Goal: Task Accomplishment & Management: Complete application form

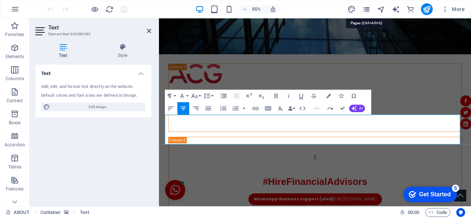
click at [364, 7] on icon "pages" at bounding box center [366, 9] width 8 height 8
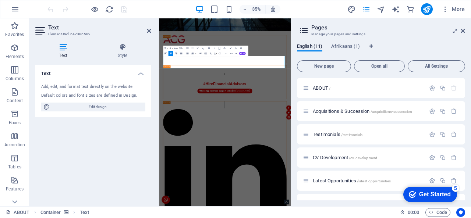
scroll to position [132, 0]
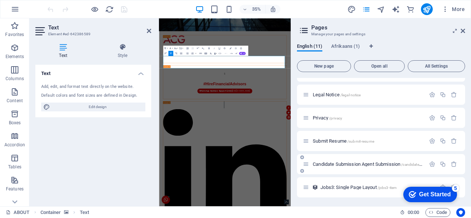
click at [389, 164] on span "Candidate Submission Agent Submission /candidate-submission-agent-submission" at bounding box center [392, 164] width 158 height 6
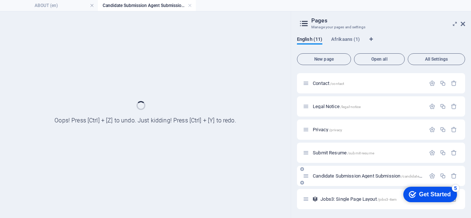
scroll to position [113, 0]
click at [463, 23] on icon at bounding box center [462, 24] width 4 height 6
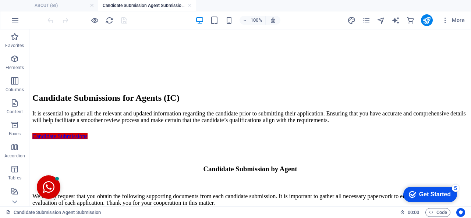
scroll to position [131, 0]
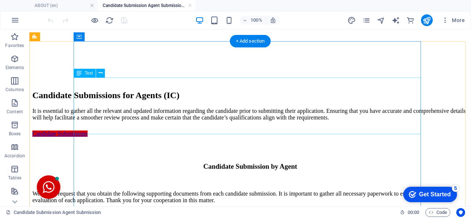
click div "We kindly request that you obtain the following supporting documents from each …"
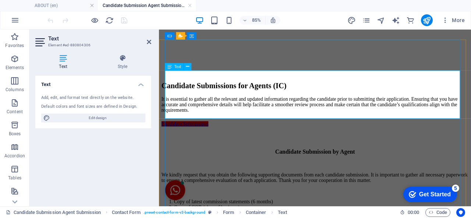
click li "Copy of RE1 or RE 5 certificate"
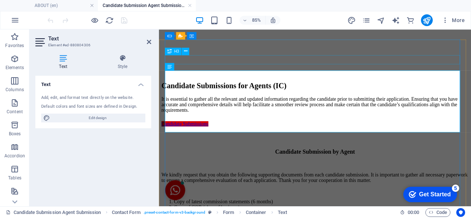
click div "Candidate Submission by Agent"
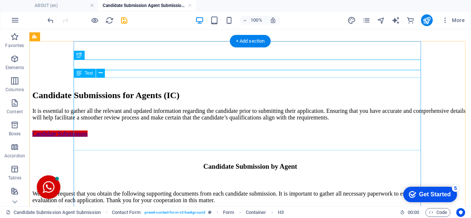
click div "We kindly request that you obtain the following supporting documents from each …"
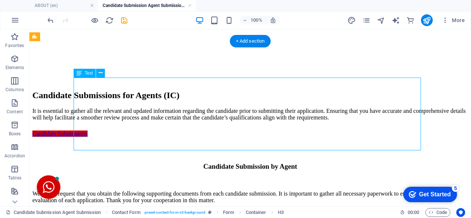
click div "We kindly request that you obtain the following supporting documents from each …"
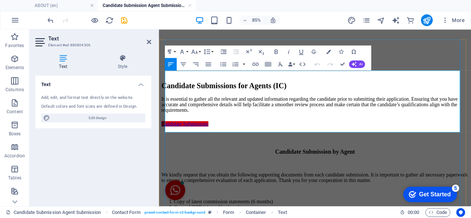
click p "All supporting information to be sent to [EMAIL_ADDRESS][DOMAIN_NAME] ."
click div
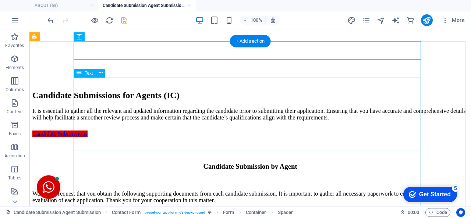
click div "We kindly request that you obtain the following supporting documents from each …"
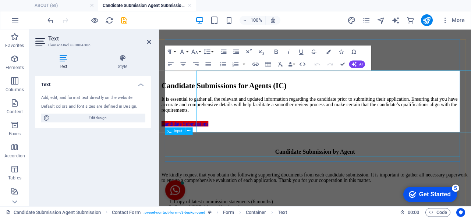
click div
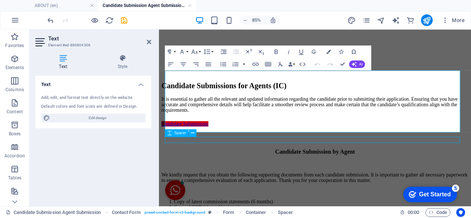
click div
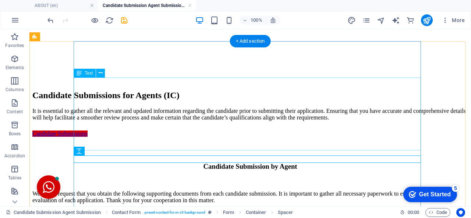
click div "We kindly request that you obtain the following supporting documents from each …"
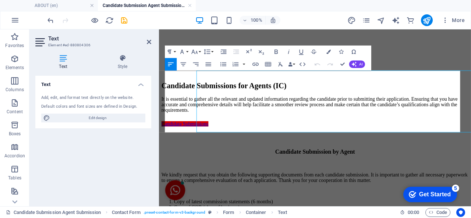
click at [143, 139] on div "Text Add, edit, and format text directly on the website. Default colors and fon…" at bounding box center [93, 138] width 116 height 125
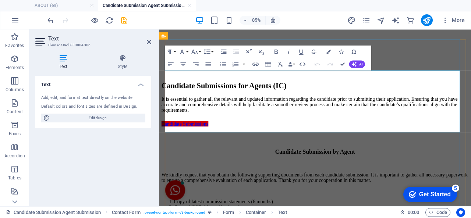
click p "All supporting information to be sent to [EMAIL_ADDRESS][DOMAIN_NAME] ."
click at [275, 50] on icon "button" at bounding box center [275, 51] width 7 height 7
click div "Candidate Submission by Agent"
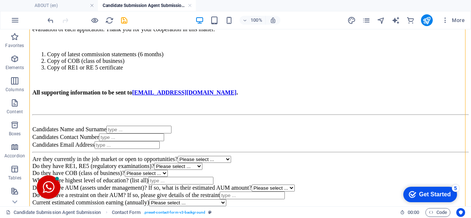
scroll to position [300, 0]
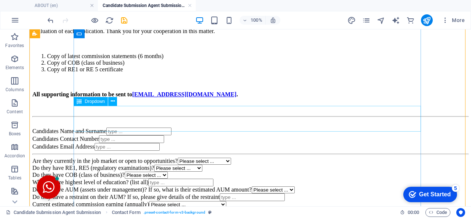
click div "Are they currently in the job market or open to opportunities? Please select ..…"
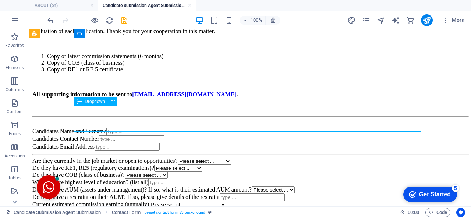
click div "Are they currently in the job market or open to opportunities? Please select ..…"
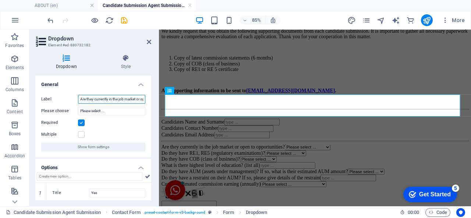
drag, startPoint x: 93, startPoint y: 99, endPoint x: 75, endPoint y: 97, distance: 18.1
click at [75, 97] on div "Label Are they currently in the job market or open to opportunities?" at bounding box center [93, 99] width 104 height 9
type input "Is the candidate currently in the job market or open to opportunities?"
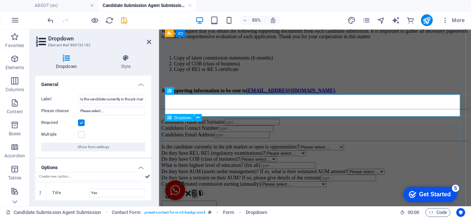
click div "Do they have RE1, RE5 (regulatory examinations)? Please select ... RE1 RE5 None…"
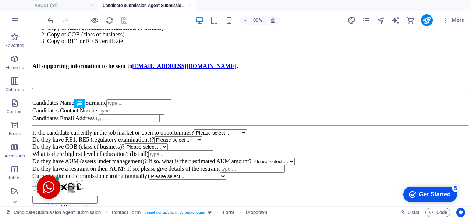
scroll to position [331, 0]
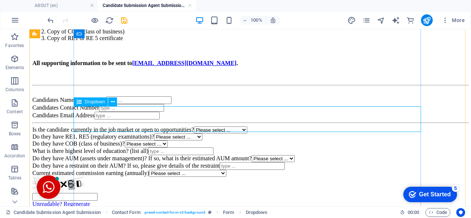
click div "Do they have RE1, RE5 (regulatory examinations)? Please select ... RE1 RE5 None…"
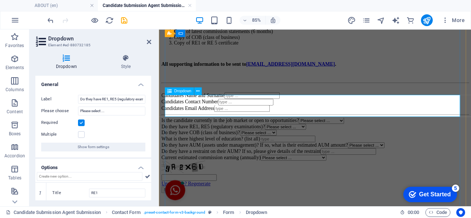
click div "Do they have RE1, RE5 (regulatory examinations)? Please select ... RE1 RE5 None…"
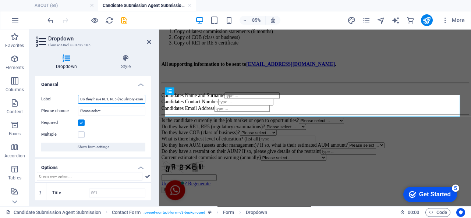
drag, startPoint x: 93, startPoint y: 99, endPoint x: 65, endPoint y: 98, distance: 27.6
click at [65, 98] on div "Label Do they have RE1, RE5 (regulatory examinations)?" at bounding box center [93, 99] width 104 height 9
type input "Does the candidate have RE1, RE5 (regulatory examinations)?"
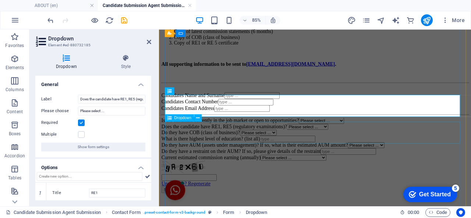
click div "Do they have COB (class of business)? Please select ... Yes No"
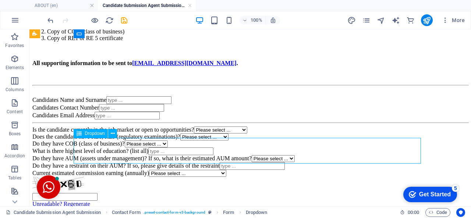
click div "Do they have COB (class of business)? Please select ... Yes No"
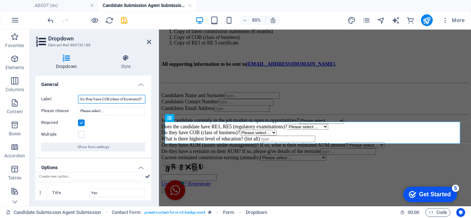
drag, startPoint x: 100, startPoint y: 99, endPoint x: 76, endPoint y: 101, distance: 23.6
click at [76, 101] on div "Label Do they have COB (class of business)?" at bounding box center [93, 99] width 104 height 9
type input "Does the candidate have COB (class of business)?"
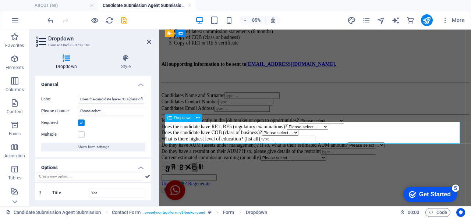
click div "Does the candidate have COB (class of business)? Please select ... Yes No"
click div "What is there highest level of education? (list all)"
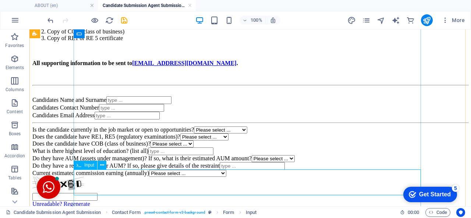
click div "What is there highest level of education? (list all)"
select select "characters"
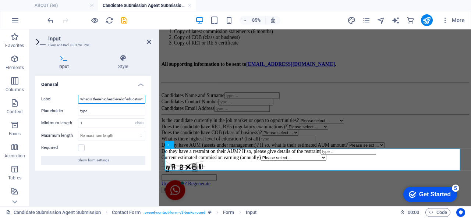
click at [101, 100] on input "What is there highest level of education? (list all)" at bounding box center [111, 99] width 67 height 9
type input "What is the candidates highest level of education? (list all)"
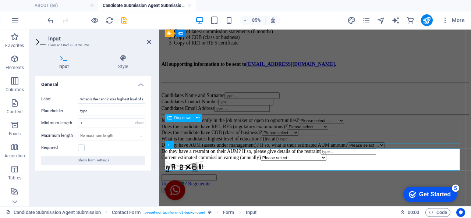
click div "Does the candidate have COB (class of business)? Please select ... Yes No"
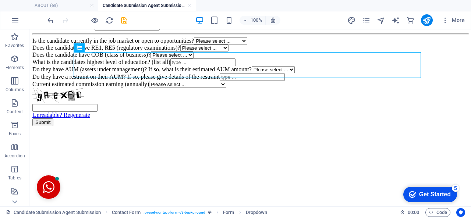
scroll to position [421, 0]
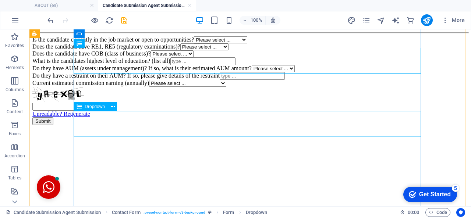
click div "Do they have AUM (assets under management)? If so, what is their estimated AUM …"
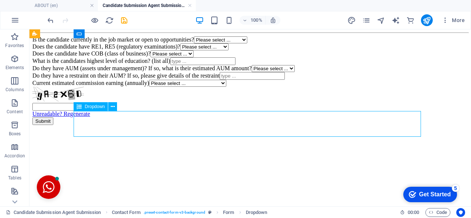
click div "Do they have AUM (assets under management)? If so, what is their estimated AUM …"
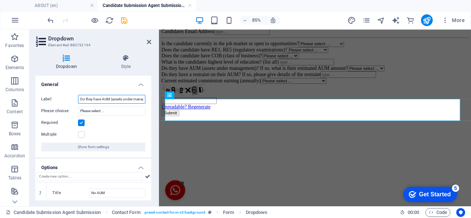
drag, startPoint x: 91, startPoint y: 100, endPoint x: 83, endPoint y: 99, distance: 8.1
click at [83, 99] on input "Do they have AUM (assets under management)? If so, what is their estimated AUM …" at bounding box center [111, 99] width 67 height 9
drag, startPoint x: 93, startPoint y: 99, endPoint x: 65, endPoint y: 97, distance: 28.1
click at [65, 97] on div "Label Do they have AUM (assets under management)? If so, what is their estimate…" at bounding box center [93, 99] width 104 height 9
type input "Does the candidate have AUM (assets under management)? If so, what is their est…"
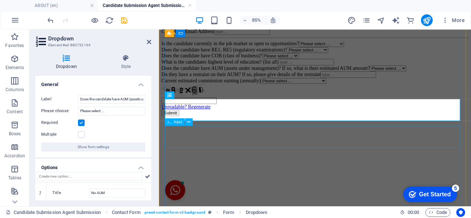
click div "Do they have a restraint on their AUM? If so, please give details of the restra…"
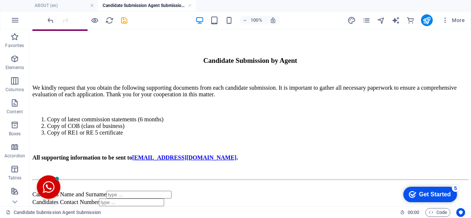
scroll to position [235, 0]
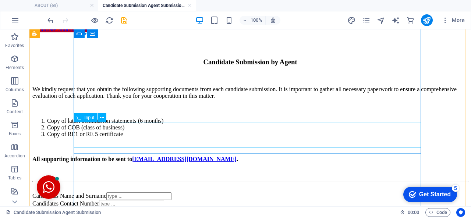
click div "Candidates Email Address"
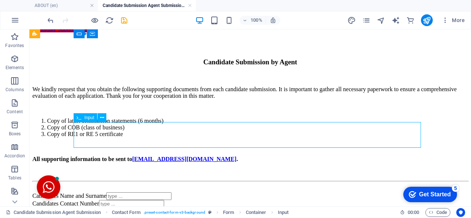
click div "Candidates Email Address"
select select "characters"
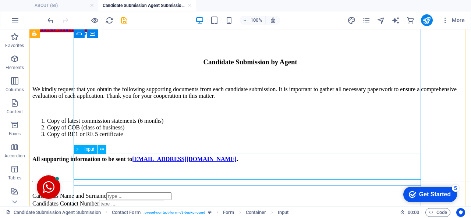
click input "Candidates Email Address"
select select "characters"
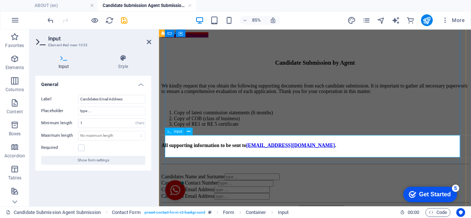
click div "Candidates Email Address"
click at [101, 100] on input "Candidates Email Address" at bounding box center [111, 99] width 67 height 9
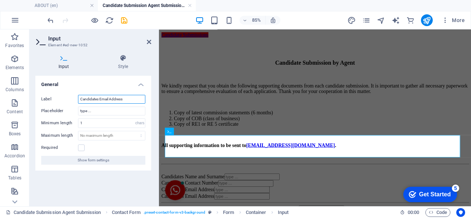
click at [101, 100] on input "Candidates Email Address" at bounding box center [111, 99] width 67 height 9
type input "Candidates Location"
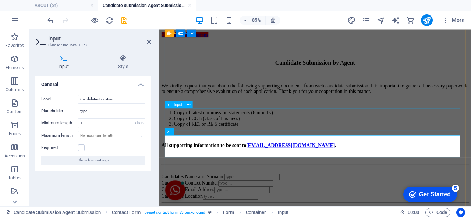
click div "Candidates Email Address"
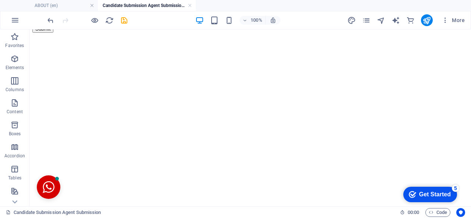
scroll to position [524, 0]
click at [15, 59] on icon "button" at bounding box center [14, 58] width 9 height 9
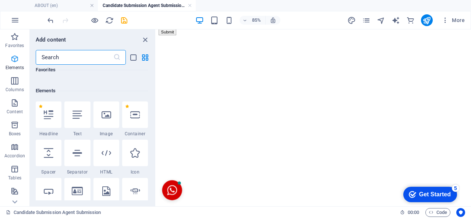
scroll to position [78, 0]
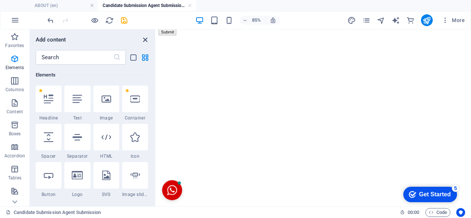
click at [144, 39] on icon "close panel" at bounding box center [145, 40] width 8 height 8
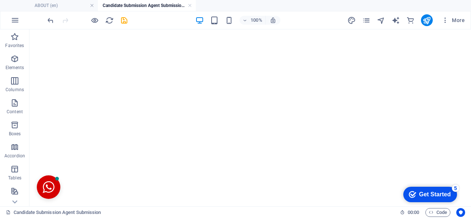
scroll to position [576, 0]
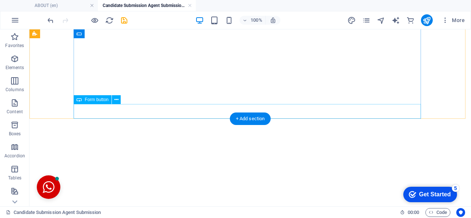
click div "Submit"
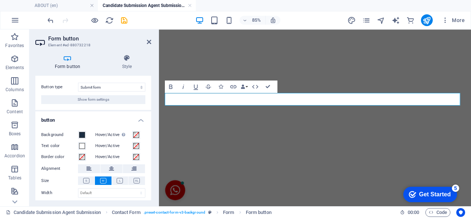
scroll to position [0, 0]
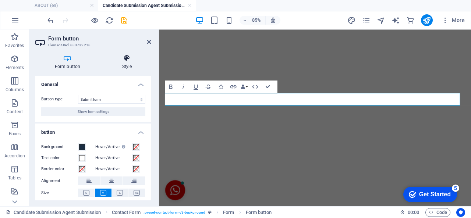
click at [128, 63] on h4 "Style" at bounding box center [127, 61] width 49 height 15
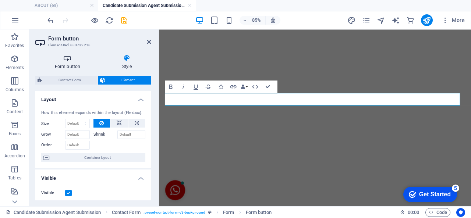
click at [68, 56] on icon at bounding box center [67, 57] width 64 height 7
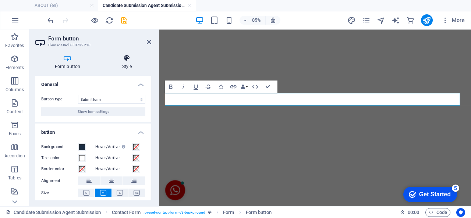
click at [128, 66] on h4 "Style" at bounding box center [127, 61] width 49 height 15
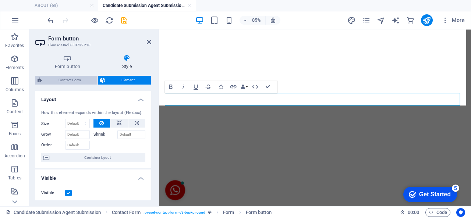
click at [63, 82] on span "Contact Form" at bounding box center [69, 80] width 51 height 9
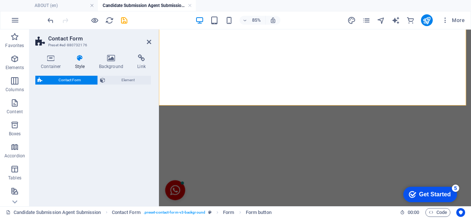
select select "rem"
select select "preset-contact-form-v3-background"
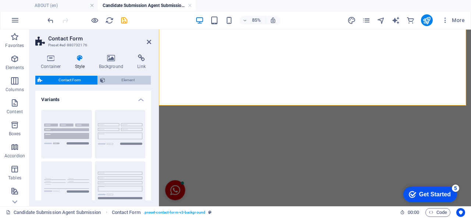
click at [120, 83] on span "Element" at bounding box center [128, 80] width 42 height 9
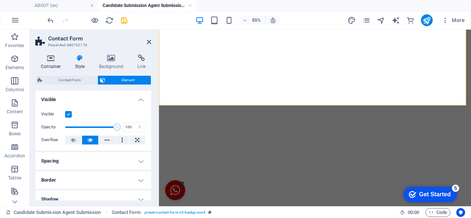
click at [48, 65] on h4 "Container" at bounding box center [52, 61] width 34 height 15
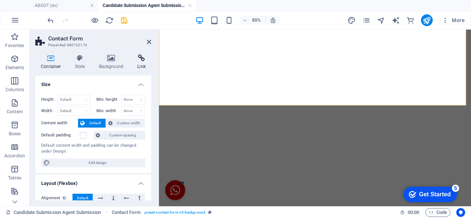
click at [135, 64] on h4 "Link" at bounding box center [141, 61] width 19 height 15
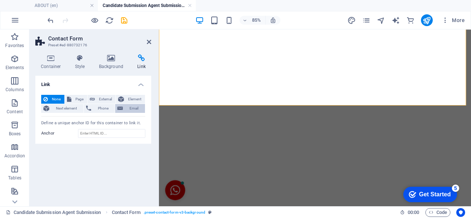
click at [123, 106] on button "Email" at bounding box center [130, 108] width 30 height 9
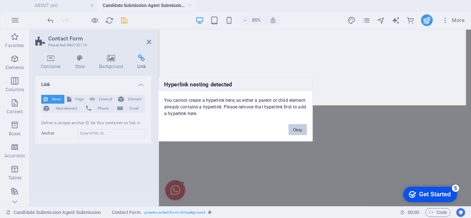
click at [295, 128] on button "Okay" at bounding box center [297, 129] width 18 height 11
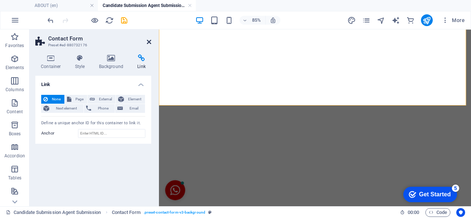
click at [148, 42] on icon at bounding box center [149, 42] width 4 height 6
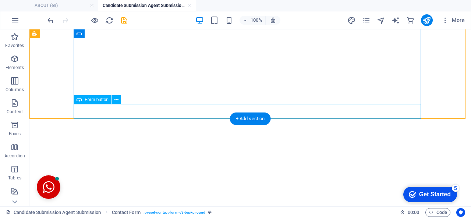
click div "Submit"
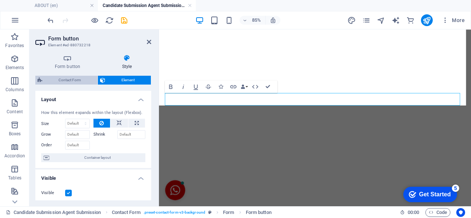
click at [75, 81] on span "Contact Form" at bounding box center [69, 80] width 51 height 9
select select "rem"
select select "preset-contact-form-v3-background"
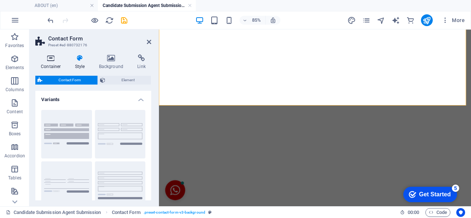
click at [57, 67] on h4 "Container" at bounding box center [52, 61] width 34 height 15
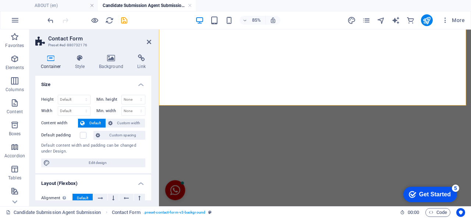
click at [149, 85] on h4 "Size" at bounding box center [93, 82] width 116 height 13
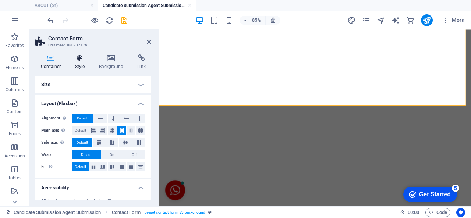
click at [77, 68] on h4 "Style" at bounding box center [82, 61] width 24 height 15
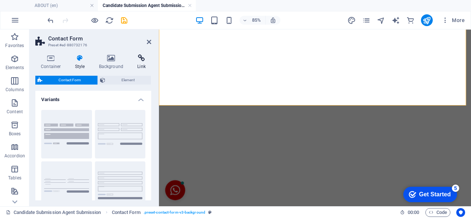
click at [145, 68] on h4 "Link" at bounding box center [141, 61] width 19 height 15
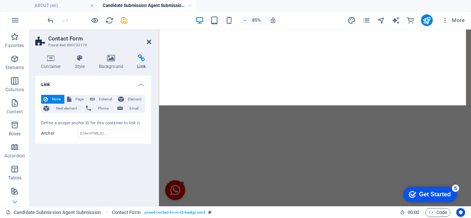
click at [150, 45] on link at bounding box center [149, 42] width 4 height 6
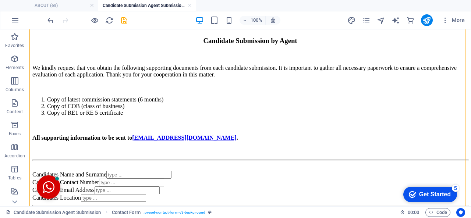
scroll to position [255, 0]
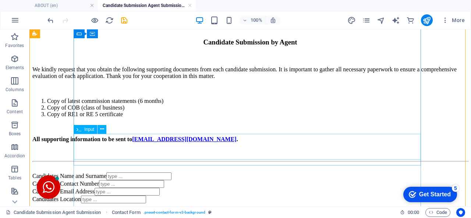
click div "Candidates Location"
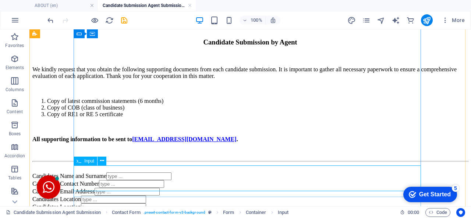
click div "Candidates Location"
select select "characters"
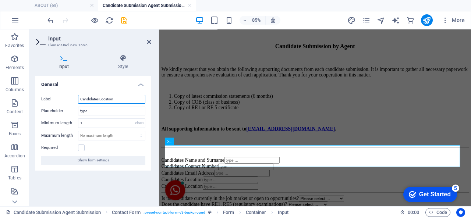
drag, startPoint x: 119, startPoint y: 100, endPoint x: 98, endPoint y: 101, distance: 21.0
click at [98, 101] on input "Candidates Location" at bounding box center [111, 99] width 67 height 9
click at [122, 96] on input "Candidates Location" at bounding box center [111, 99] width 67 height 9
drag, startPoint x: 120, startPoint y: 97, endPoint x: 100, endPoint y: 100, distance: 20.1
click at [100, 100] on input "Candidates Location" at bounding box center [111, 99] width 67 height 9
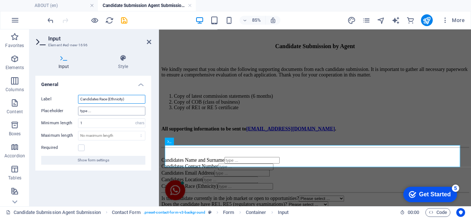
type input "Candidates Race (Ethnicity)"
click at [110, 110] on input "type ..." at bounding box center [111, 111] width 67 height 9
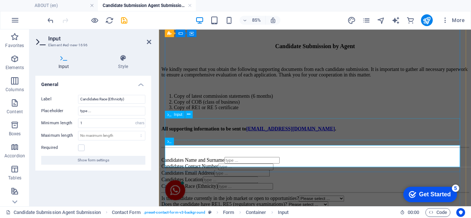
click div "Candidates Location"
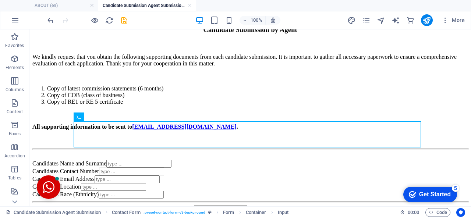
scroll to position [274, 0]
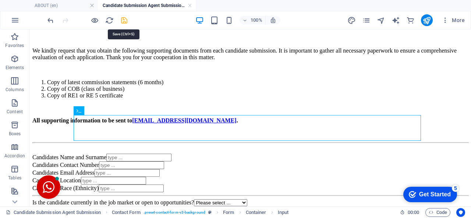
click at [122, 20] on icon "save" at bounding box center [124, 20] width 8 height 8
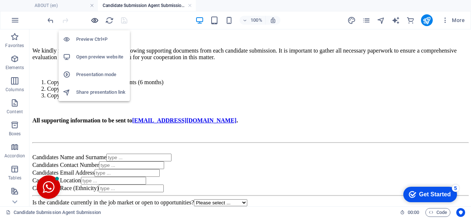
click at [93, 20] on icon "button" at bounding box center [94, 20] width 8 height 8
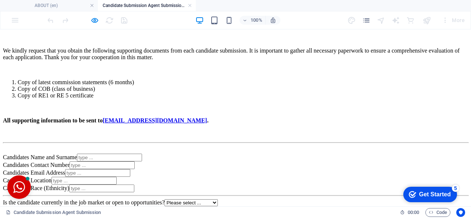
click input "Candidates Email Address"
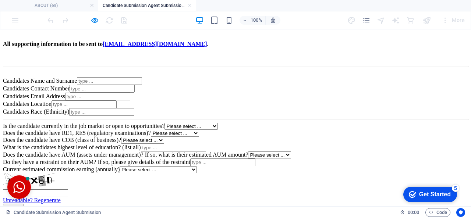
scroll to position [332, 0]
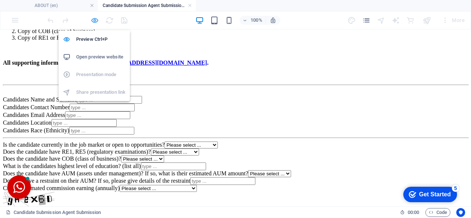
click at [92, 19] on icon "button" at bounding box center [94, 20] width 8 height 8
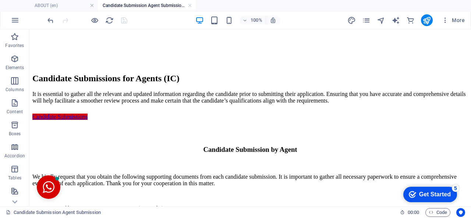
scroll to position [154, 0]
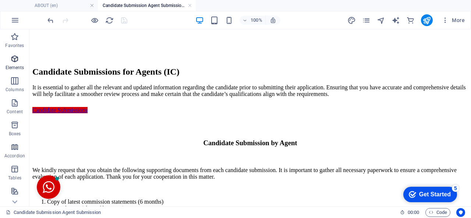
click at [10, 64] on span "Elements" at bounding box center [14, 63] width 29 height 18
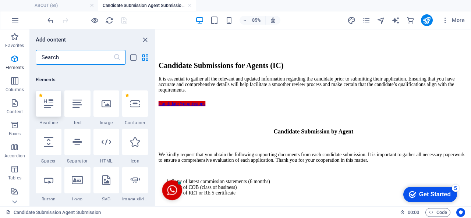
scroll to position [78, 0]
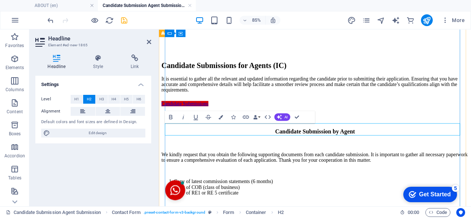
click h2 "Candidate Particulars"
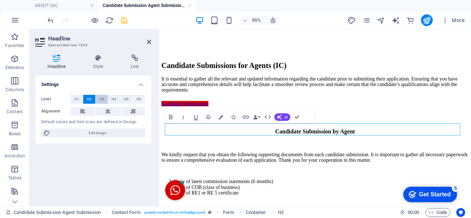
click at [101, 101] on span "H3" at bounding box center [101, 99] width 5 height 9
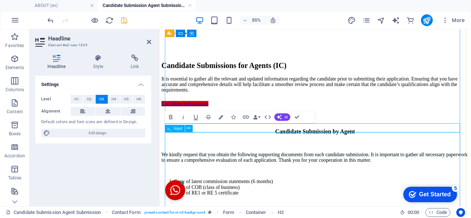
click div "Candidates Name and Surname"
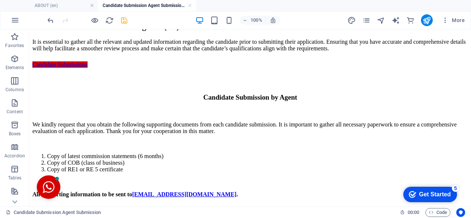
scroll to position [207, 0]
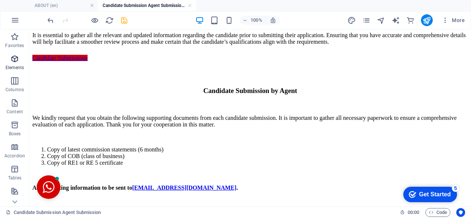
click at [16, 70] on p "Elements" at bounding box center [15, 68] width 19 height 6
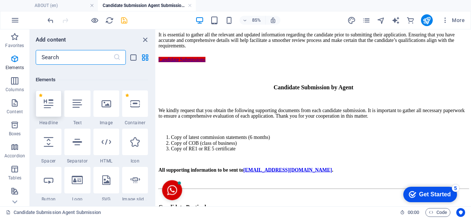
scroll to position [78, 0]
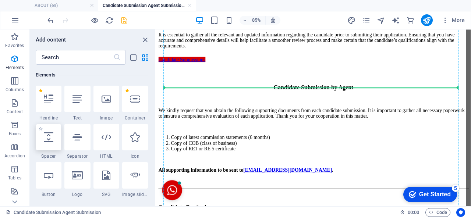
select select "px"
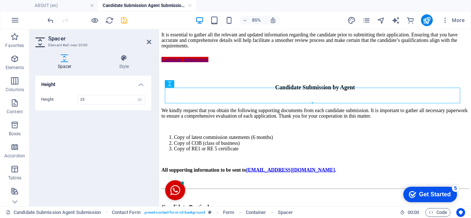
type input "25"
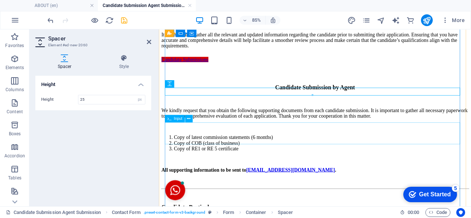
click div "Candidates Contact Number"
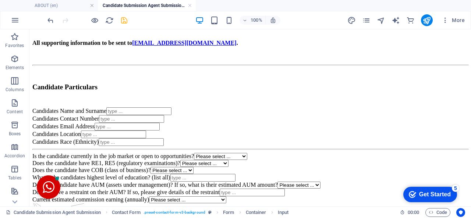
scroll to position [369, 0]
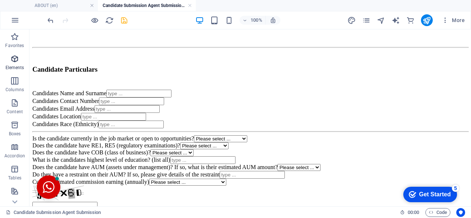
click at [12, 70] on p "Elements" at bounding box center [15, 68] width 19 height 6
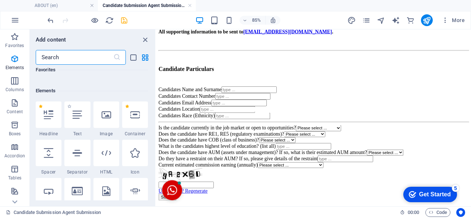
scroll to position [78, 0]
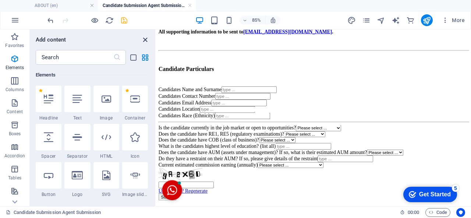
click at [144, 39] on icon "close panel" at bounding box center [145, 40] width 8 height 8
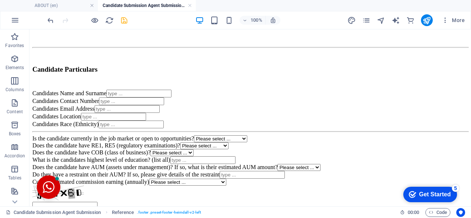
drag, startPoint x: 462, startPoint y: 113, endPoint x: 460, endPoint y: 97, distance: 15.3
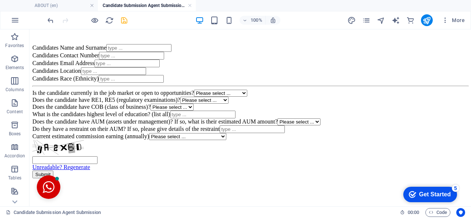
scroll to position [405, 0]
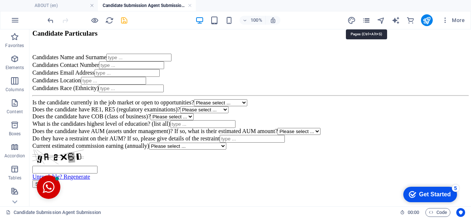
click at [369, 22] on icon "pages" at bounding box center [366, 20] width 8 height 8
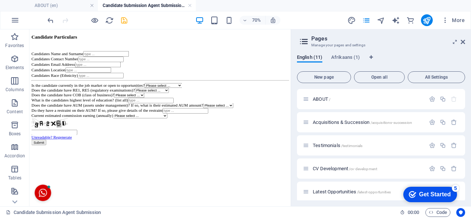
drag, startPoint x: 465, startPoint y: 106, endPoint x: 467, endPoint y: 153, distance: 47.9
click at [467, 153] on div "English (11) Afrikaans (1) New page Open all All Settings ABOUT / Acquisitions …" at bounding box center [381, 128] width 180 height 158
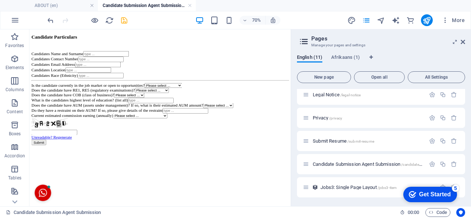
scroll to position [0, 0]
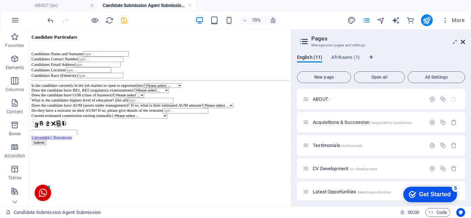
click at [461, 43] on icon at bounding box center [462, 42] width 4 height 6
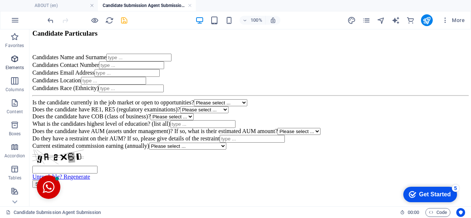
click at [14, 62] on icon "button" at bounding box center [14, 58] width 9 height 9
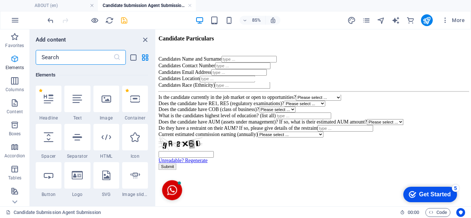
scroll to position [78, 0]
click at [144, 42] on icon "close panel" at bounding box center [145, 40] width 8 height 8
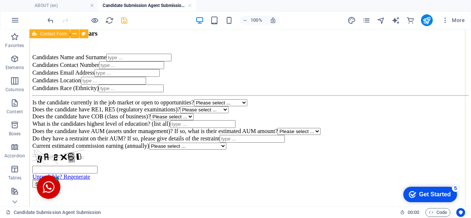
click at [432, 66] on div "Candidate Submission by Agent We kindly request that you obtain the following s…" at bounding box center [249, 25] width 435 height 325
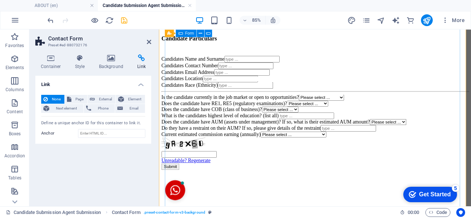
click div "Candidate Submission by Agent We kindly request that you obtain the following s…"
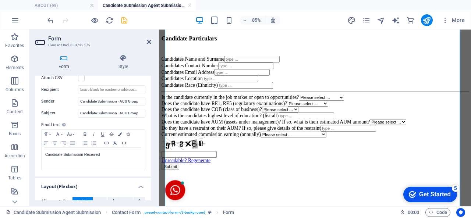
scroll to position [214, 0]
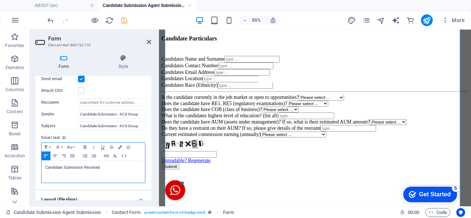
drag, startPoint x: 104, startPoint y: 162, endPoint x: 84, endPoint y: 162, distance: 20.2
click at [84, 164] on p "Candidate Submission Received" at bounding box center [93, 167] width 96 height 7
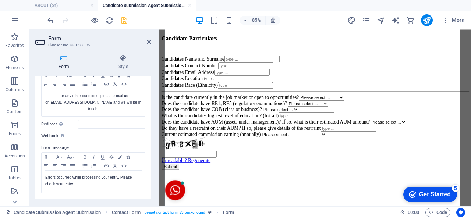
scroll to position [47, 0]
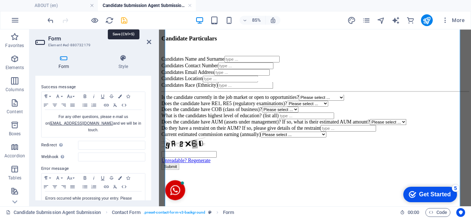
click at [124, 20] on icon "save" at bounding box center [124, 20] width 8 height 8
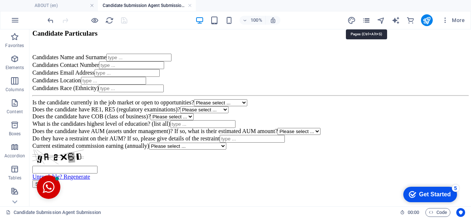
click at [369, 20] on icon "pages" at bounding box center [366, 20] width 8 height 8
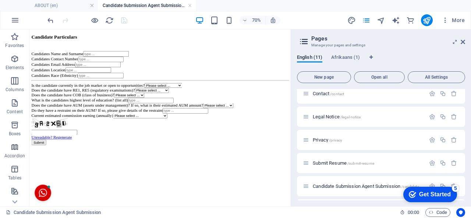
scroll to position [143, 0]
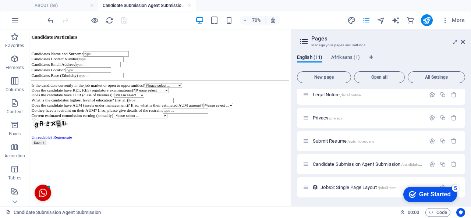
drag, startPoint x: 465, startPoint y: 159, endPoint x: 464, endPoint y: 163, distance: 3.8
click at [464, 163] on div "English (11) Afrikaans (1) New page Open all All Settings ABOUT / Acquisitions …" at bounding box center [381, 128] width 180 height 158
click at [462, 41] on icon at bounding box center [462, 42] width 4 height 6
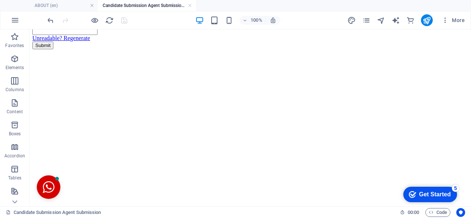
scroll to position [542, 0]
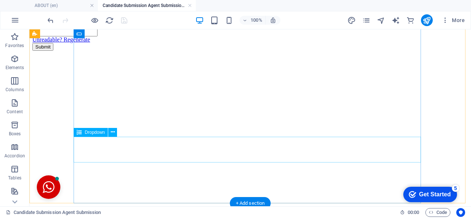
click div "Current estimated commission earning (annually) Please select ... Undisclosed R…"
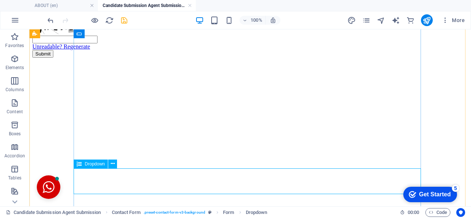
click div "Current estimated commission earning (annually) Please select ... Undisclosed R…"
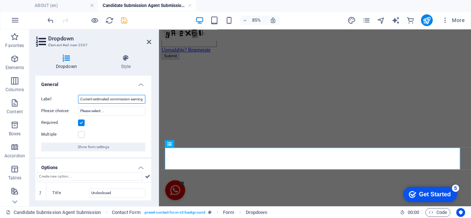
click at [92, 100] on input "Current estimated commission earning (annually)" at bounding box center [111, 99] width 67 height 9
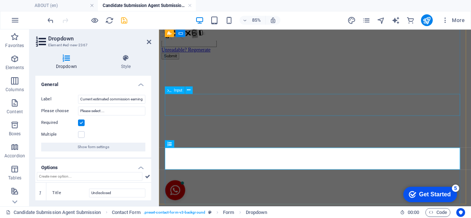
click div "Do they have a restraint on their AUM? If so, please give details of the restra…"
select select "characters"
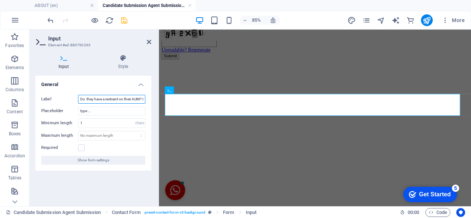
drag, startPoint x: 93, startPoint y: 99, endPoint x: 57, endPoint y: 101, distance: 35.4
click at [57, 101] on div "Label Do they have a restraint on their AUM? If so, please give details of the …" at bounding box center [93, 99] width 104 height 9
click at [119, 97] on input "Does the candidate have a restraint on their AUM? If so, please give details of…" at bounding box center [111, 99] width 67 height 9
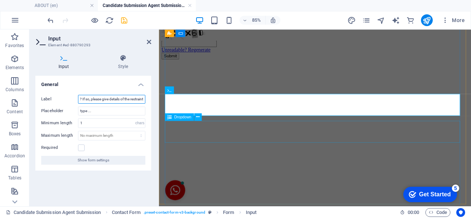
type input "Does the candidate have a restraint on their AUM? If so, please give details of…"
click div "Current estimated commission earning (annually) Please select ... Undisclosed R…"
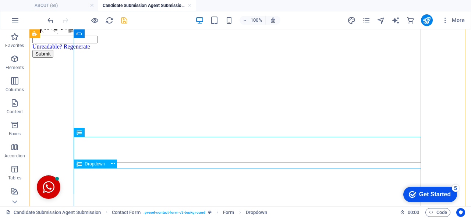
click div "Current estimated commission earning (annually) Please select ... Undisclosed R…"
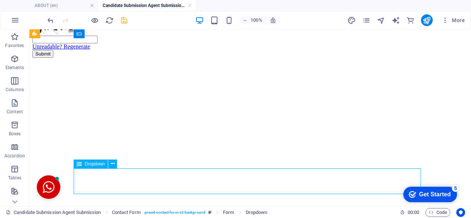
click div "Current estimated commission earning (annually) Please select ... Undisclosed R…"
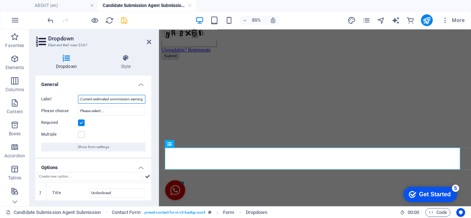
click at [116, 98] on input "Current estimated commission earning (annually)" at bounding box center [111, 99] width 67 height 9
type input "Does the candidate have any Judgements, Defaults or listed on ITC?"
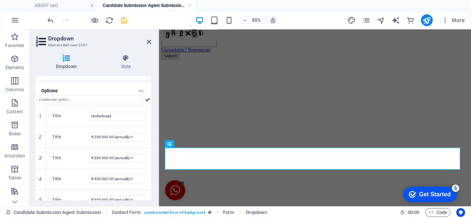
scroll to position [76, 0]
click at [40, 117] on icon at bounding box center [40, 117] width 3 height 4
type input "R 250 000.00 (annually) +"
type input "R 350 000.00 (annually) +"
type input "R 450 000.00 (annually) +"
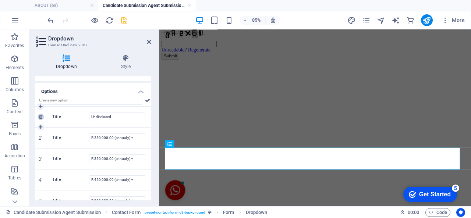
type input "R 550 000.00 (annually) +"
type input "R 650 000.00 (annually) +"
type input "R 750 000.00 (annually) + more"
click at [40, 117] on icon at bounding box center [40, 117] width 3 height 4
type input "R 350 000.00 (annually) +"
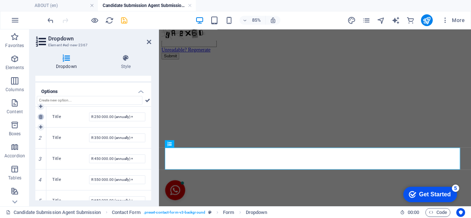
type input "R 450 000.00 (annually) +"
type input "R 550 000.00 (annually) +"
type input "R 650 000.00 (annually) +"
type input "R 750 000.00 (annually) + more"
click at [40, 117] on icon at bounding box center [40, 117] width 3 height 4
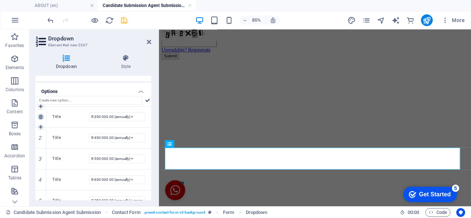
type input "R 450 000.00 (annually) +"
type input "R 550 000.00 (annually) +"
type input "R 650 000.00 (annually) +"
type input "R 750 000.00 (annually) + more"
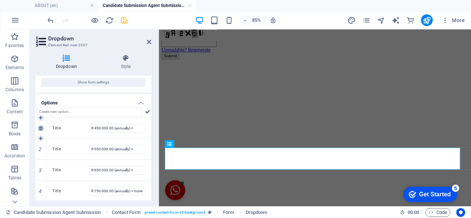
click at [40, 127] on icon at bounding box center [40, 128] width 3 height 4
type input "R 550 000.00 (annually) +"
type input "R 650 000.00 (annually) +"
type input "R 750 000.00 (annually) + more"
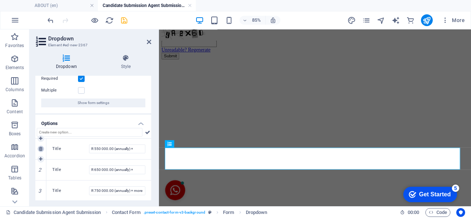
type input "Does the candidate have any Judgements, Defaults or listed on ITC?"
drag, startPoint x: 40, startPoint y: 127, endPoint x: 40, endPoint y: 149, distance: 22.1
click at [40, 127] on h4 "Options" at bounding box center [93, 121] width 116 height 13
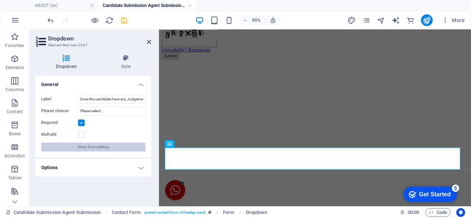
click at [83, 145] on span "Show form settings" at bounding box center [94, 147] width 32 height 9
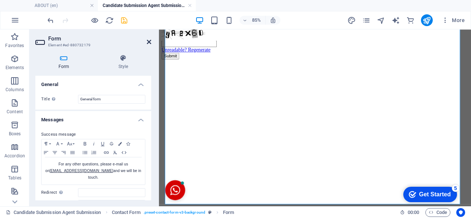
click at [150, 42] on icon at bounding box center [149, 42] width 4 height 6
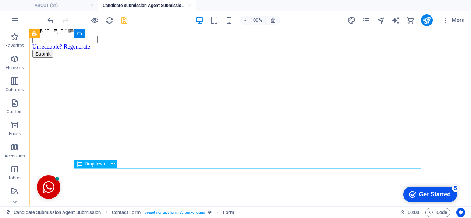
click div "Does the candidate have any Judgements, Defaults or listed on ITC? Please selec…"
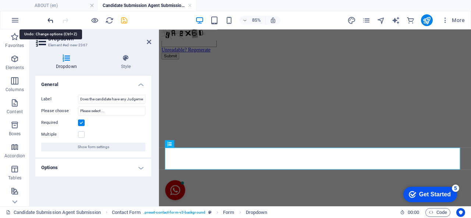
click at [49, 22] on icon "undo" at bounding box center [50, 20] width 8 height 8
click at [90, 168] on h4 "Options" at bounding box center [93, 168] width 116 height 18
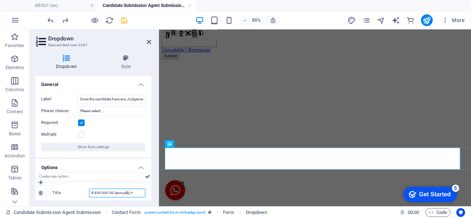
click at [117, 194] on input "R 450 000.00 (annually) +" at bounding box center [117, 193] width 56 height 9
type input "Yes"
click at [148, 175] on icon at bounding box center [147, 176] width 5 height 9
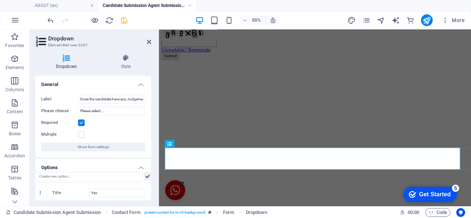
click at [146, 175] on icon at bounding box center [147, 176] width 5 height 9
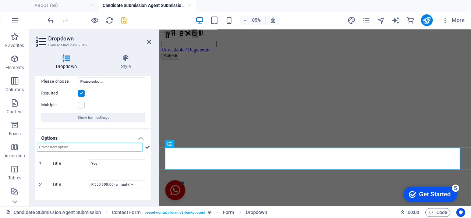
scroll to position [39, 0]
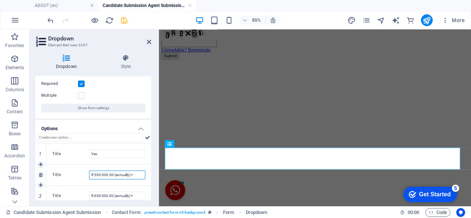
click at [97, 176] on input "R 550 000.00 (annually) +" at bounding box center [117, 175] width 56 height 9
type input "No"
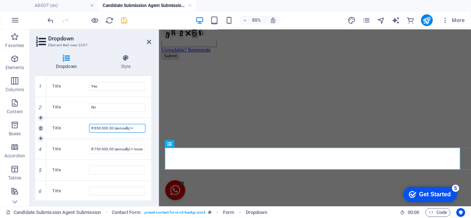
click at [106, 124] on input "R 650 000.00 (annually) +" at bounding box center [117, 128] width 56 height 9
click at [105, 124] on input "R 650 000.00 (annually) +" at bounding box center [117, 128] width 56 height 9
type input "Unsure"
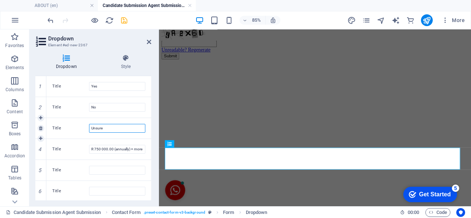
click at [0, 0] on link at bounding box center [0, 0] width 0 height 0
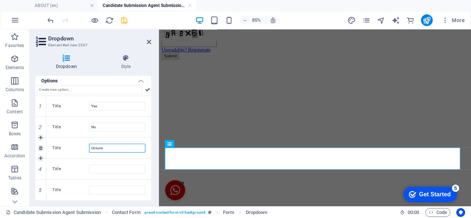
scroll to position [86, 0]
click at [41, 171] on icon at bounding box center [40, 170] width 3 height 4
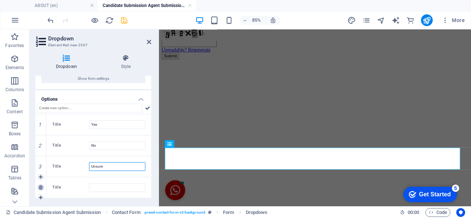
click at [41, 188] on icon at bounding box center [40, 187] width 3 height 4
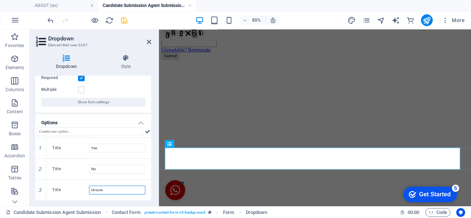
scroll to position [44, 0]
click at [122, 19] on icon "save" at bounding box center [124, 20] width 8 height 8
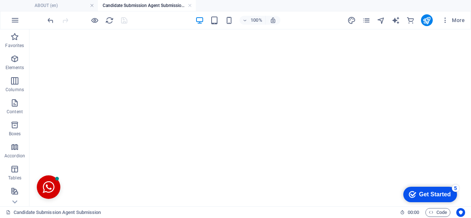
scroll to position [617, 0]
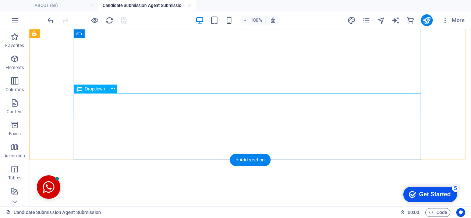
click div "Does the candidate have any Judgements, Defaults or listed on ITC? Please selec…"
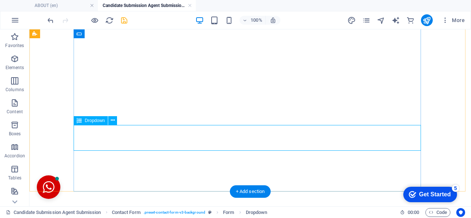
click div "Does the candidate have any Judgements, Defaults or listed on ITC? Please selec…"
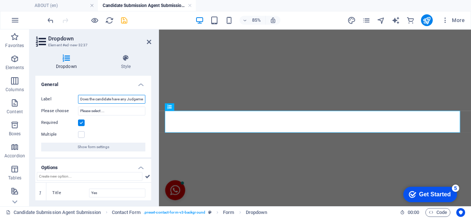
click at [107, 100] on input "Does the candidate have any Judgements, Defaults or listed on ITC?" at bounding box center [111, 99] width 67 height 9
type input "Does the candidate give us permission to have a specialist connect with them to…"
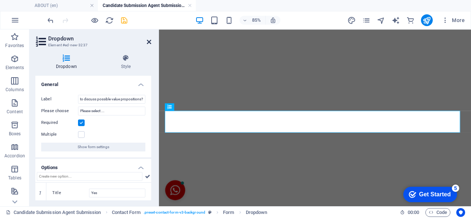
click at [147, 42] on icon at bounding box center [149, 42] width 4 height 6
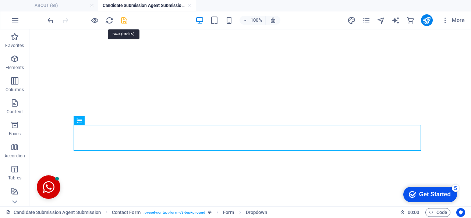
click at [124, 19] on icon "save" at bounding box center [124, 20] width 8 height 8
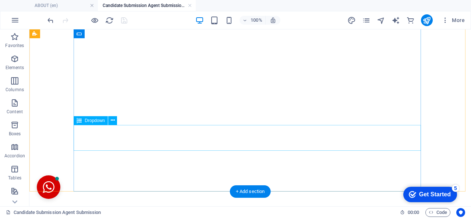
click div "Does the candidate give us permission to have a specialist connect with them to…"
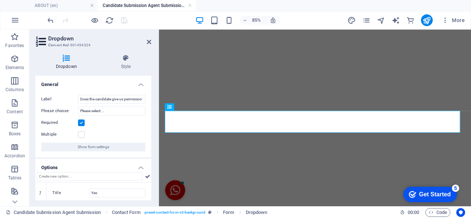
scroll to position [44, 0]
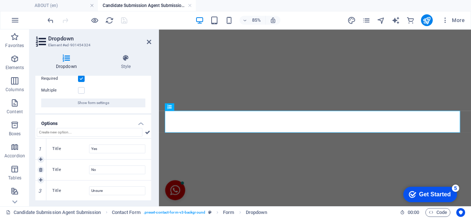
click at [0, 0] on link at bounding box center [0, 0] width 0 height 0
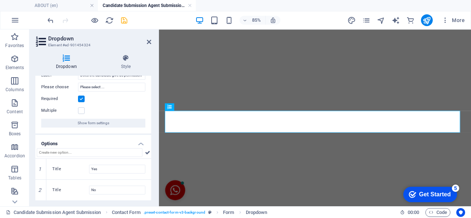
scroll to position [23, 0]
click at [123, 22] on icon "save" at bounding box center [124, 20] width 8 height 8
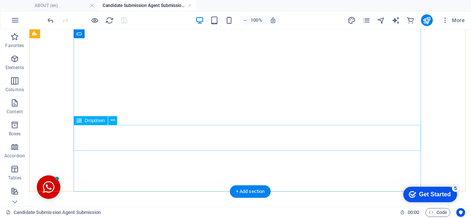
click div "Does the candidate give us permission to have a specialist connect with them to…"
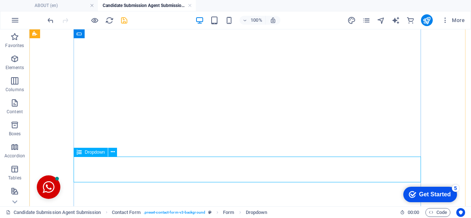
click div "Does the candidate give us permission to have a specialist connect with them to…"
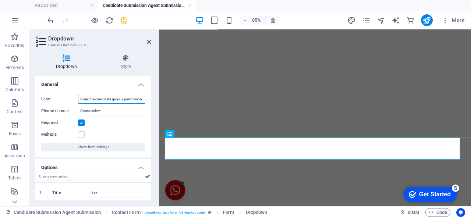
click at [115, 97] on input "Does the candidate give us permission to have a specialist connect with them to…" at bounding box center [111, 99] width 67 height 9
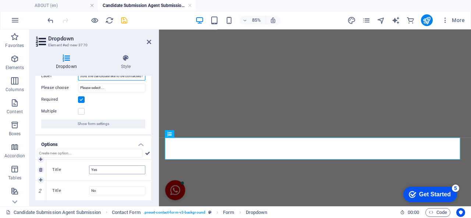
type input "How would the candidate like to be contacted?"
click at [106, 170] on input "Yes" at bounding box center [117, 169] width 56 height 9
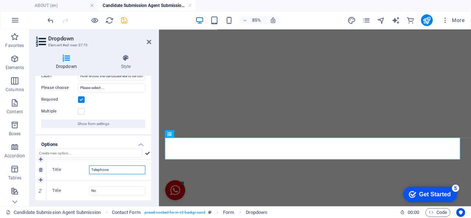
type input "Telephone"
type input "Email"
drag, startPoint x: 151, startPoint y: 139, endPoint x: 152, endPoint y: 145, distance: 5.9
click at [152, 145] on div "Dropdown Style General Label How would the candidate like to be contacted? Plea…" at bounding box center [93, 128] width 128 height 158
drag, startPoint x: 149, startPoint y: 141, endPoint x: 152, endPoint y: 156, distance: 15.0
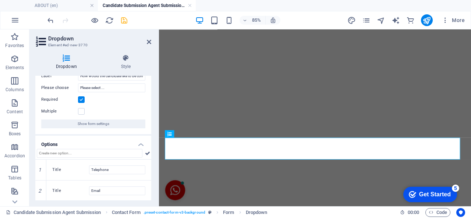
click at [152, 156] on div "Dropdown Style General Label How would the candidate like to be contacted? Plea…" at bounding box center [93, 128] width 128 height 158
click at [149, 156] on button at bounding box center [147, 153] width 7 height 9
drag, startPoint x: 151, startPoint y: 166, endPoint x: 151, endPoint y: 177, distance: 11.0
click at [151, 177] on div "Dropdown Style General Label How would the candidate like to be contacted? Plea…" at bounding box center [93, 128] width 128 height 158
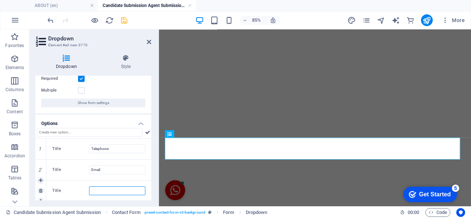
click at [116, 192] on input "Title" at bounding box center [117, 190] width 56 height 9
type input "Text"
click at [126, 18] on icon "save" at bounding box center [124, 20] width 8 height 8
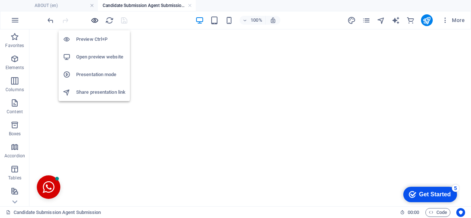
click at [92, 19] on icon "button" at bounding box center [94, 20] width 8 height 8
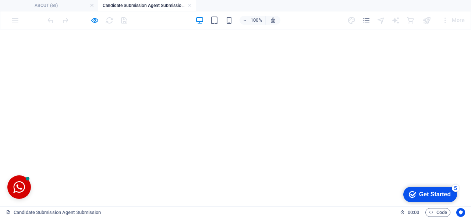
click select "Please select ... Telephone Email Text"
select select "Email"
click select "Please select ... Telephone Email Text"
click div "Does the candidate give us permission to have a specialist connect with them to…"
click select "Please select ... Yes No"
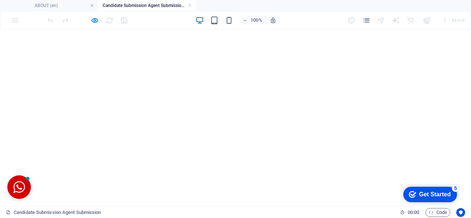
select select "No"
click select "Please select ... Yes No"
drag, startPoint x: 243, startPoint y: 173, endPoint x: 236, endPoint y: 116, distance: 57.4
click form "Candidate Submission by Agent We kindly request that you obtain the following s…"
click select "Please select ... Yes No Unsure"
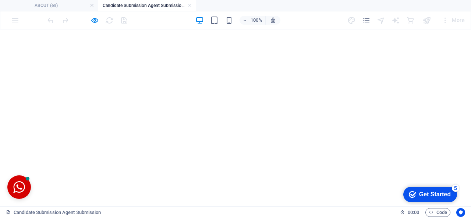
select select "Yes"
click select "Please select ... Yes No Unsure"
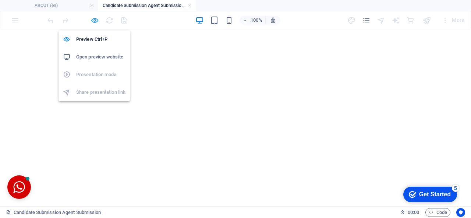
click at [90, 20] on icon "button" at bounding box center [94, 20] width 8 height 8
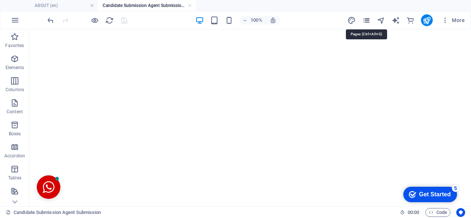
click at [368, 20] on icon "pages" at bounding box center [366, 20] width 8 height 8
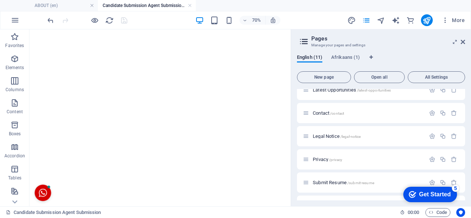
scroll to position [143, 0]
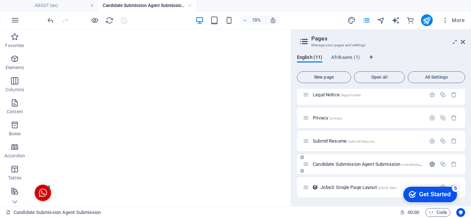
click at [431, 164] on icon "button" at bounding box center [432, 164] width 6 height 6
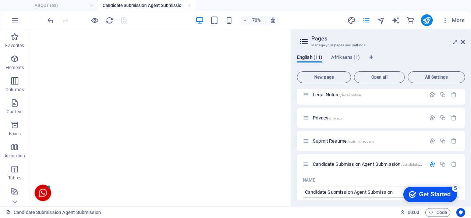
drag, startPoint x: 465, startPoint y: 125, endPoint x: 464, endPoint y: 128, distance: 3.8
click at [464, 128] on div "English (11) Afrikaans (1) New page Open all All Settings ABOUT / Acquisitions …" at bounding box center [381, 128] width 180 height 158
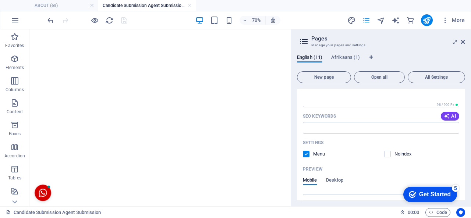
scroll to position [327, 0]
click at [463, 42] on icon at bounding box center [462, 42] width 4 height 6
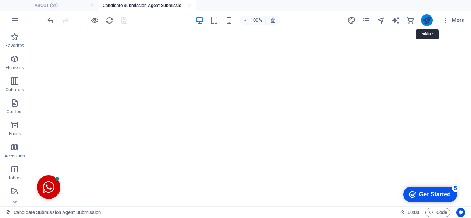
click at [424, 18] on icon "publish" at bounding box center [426, 20] width 8 height 8
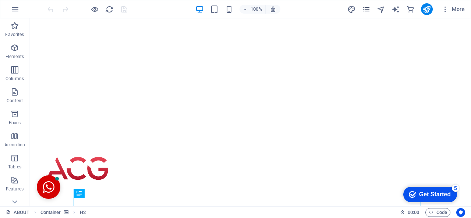
click at [368, 8] on icon "pages" at bounding box center [366, 9] width 8 height 8
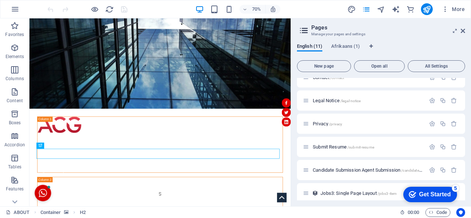
scroll to position [132, 0]
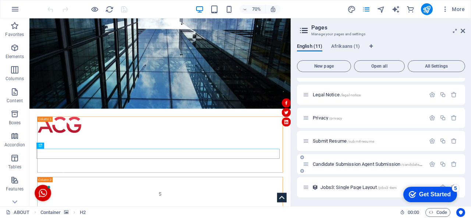
click at [352, 164] on span "Candidate Submission Agent Submission /candidate-submission-agent-submission" at bounding box center [392, 164] width 158 height 6
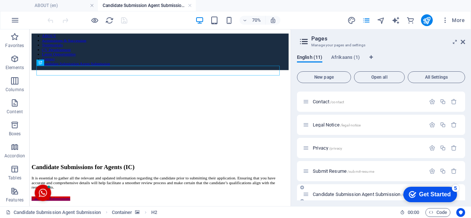
scroll to position [0, 0]
click at [306, 197] on div "Candidate Submission Agent Submission /candidate-submission-agent-submission" at bounding box center [364, 194] width 122 height 8
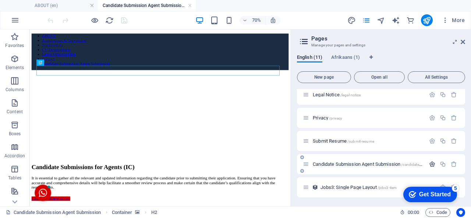
click at [429, 164] on icon "button" at bounding box center [432, 164] width 6 height 6
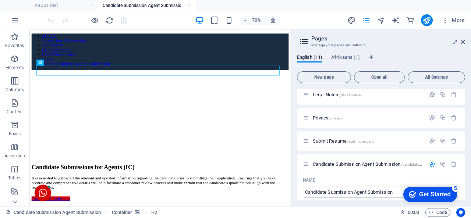
drag, startPoint x: 465, startPoint y: 123, endPoint x: 464, endPoint y: 130, distance: 7.0
click at [464, 130] on div "English (11) Afrikaans (1) New page Open all All Settings ABOUT / Acquisitions …" at bounding box center [381, 128] width 180 height 158
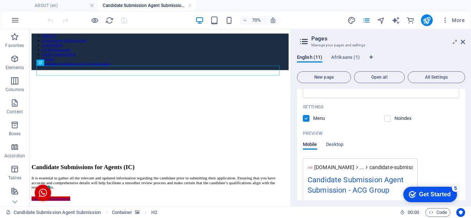
scroll to position [356, 0]
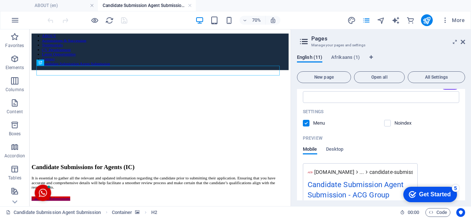
click at [305, 123] on label at bounding box center [306, 123] width 7 height 7
click at [0, 0] on input "checkbox" at bounding box center [0, 0] width 0 height 0
click at [463, 42] on icon at bounding box center [462, 42] width 4 height 6
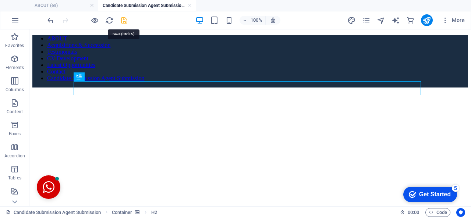
click at [121, 20] on icon "save" at bounding box center [124, 20] width 8 height 8
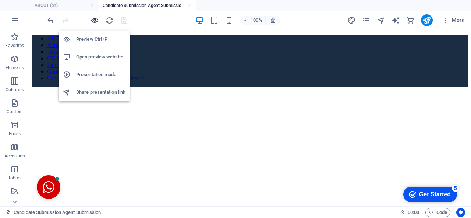
click at [93, 23] on icon "button" at bounding box center [94, 20] width 8 height 8
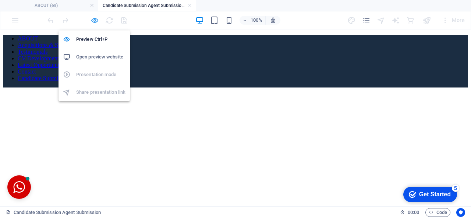
click at [93, 23] on icon "button" at bounding box center [94, 20] width 8 height 8
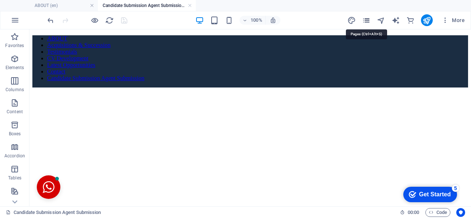
click at [365, 19] on icon "pages" at bounding box center [366, 20] width 8 height 8
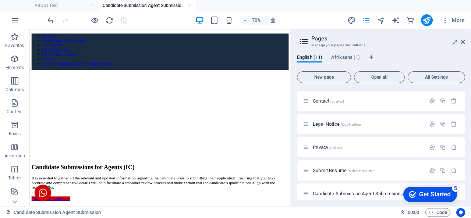
scroll to position [143, 0]
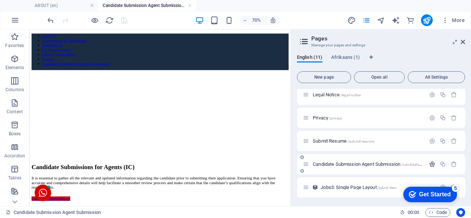
click at [431, 166] on icon "button" at bounding box center [432, 164] width 6 height 6
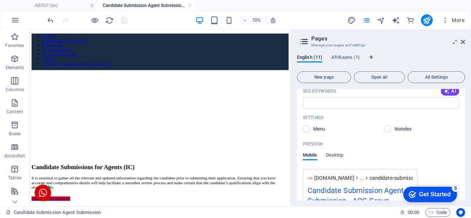
scroll to position [349, 0]
click at [386, 129] on label at bounding box center [387, 130] width 7 height 7
click at [0, 0] on input "checkbox" at bounding box center [0, 0] width 0 height 0
click at [464, 42] on icon at bounding box center [462, 42] width 4 height 6
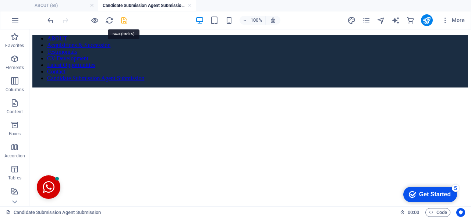
click at [122, 18] on icon "save" at bounding box center [124, 20] width 8 height 8
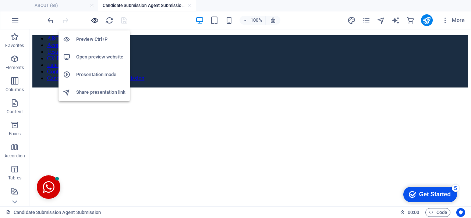
click at [93, 22] on icon "button" at bounding box center [94, 20] width 8 height 8
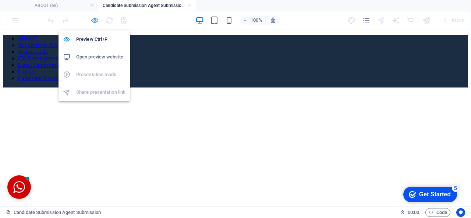
click at [93, 22] on icon "button" at bounding box center [94, 20] width 8 height 8
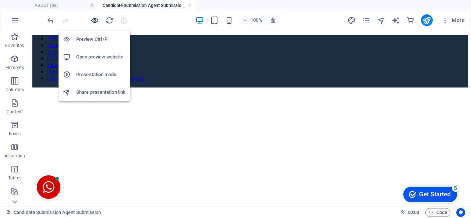
click at [93, 21] on icon "button" at bounding box center [94, 20] width 8 height 8
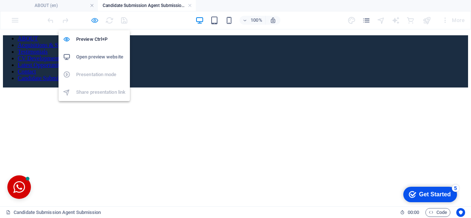
click at [93, 21] on icon "button" at bounding box center [94, 20] width 8 height 8
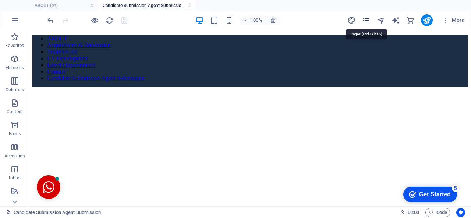
click at [366, 22] on icon "pages" at bounding box center [366, 20] width 8 height 8
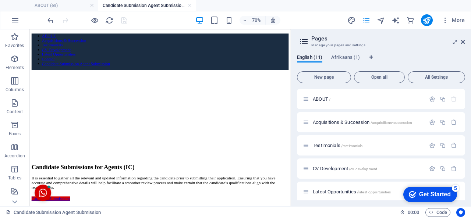
drag, startPoint x: 463, startPoint y: 105, endPoint x: 470, endPoint y: 157, distance: 53.1
click at [470, 157] on div "English (11) Afrikaans (1) New page Open all All Settings ABOUT / Acquisitions …" at bounding box center [381, 128] width 180 height 158
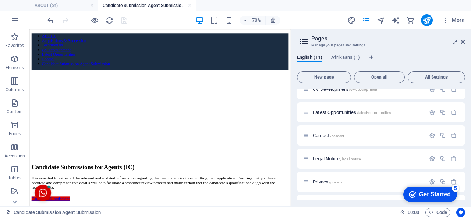
scroll to position [143, 0]
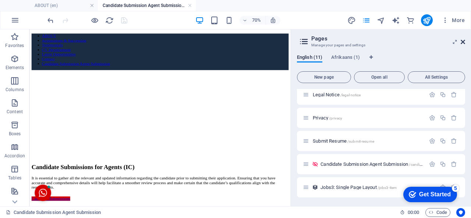
click at [462, 40] on icon at bounding box center [462, 42] width 4 height 6
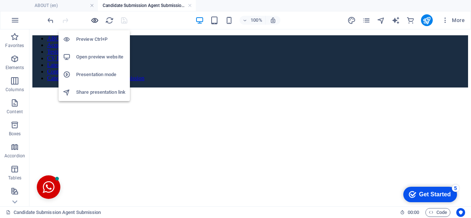
click at [95, 18] on icon "button" at bounding box center [94, 20] width 8 height 8
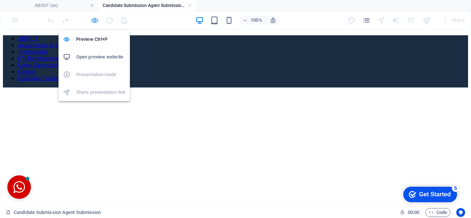
click at [95, 18] on icon "button" at bounding box center [94, 20] width 8 height 8
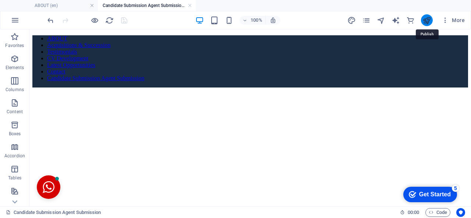
click at [428, 22] on icon "publish" at bounding box center [426, 20] width 8 height 8
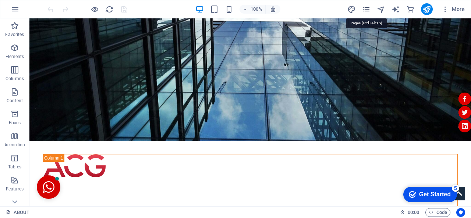
click at [366, 6] on icon "pages" at bounding box center [366, 9] width 8 height 8
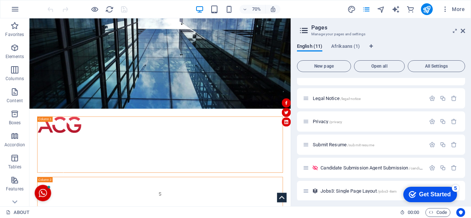
scroll to position [132, 0]
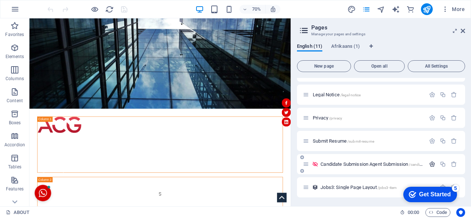
click at [430, 164] on icon "button" at bounding box center [432, 164] width 6 height 6
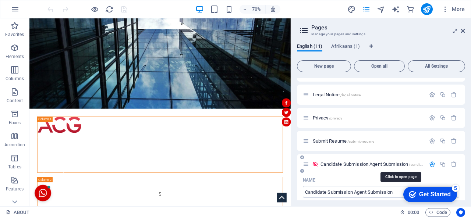
click at [382, 166] on span "Candidate Submission Agent Submission /candidate-submission-agent-submission" at bounding box center [399, 164] width 158 height 6
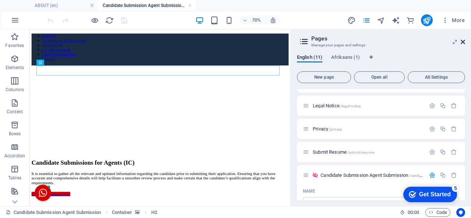
scroll to position [0, 0]
click at [462, 25] on button "More" at bounding box center [452, 20] width 29 height 12
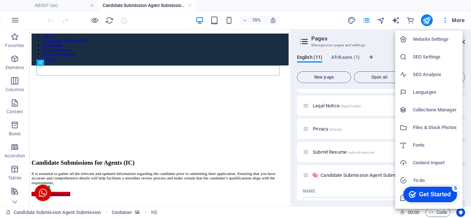
click at [467, 33] on div at bounding box center [235, 109] width 471 height 218
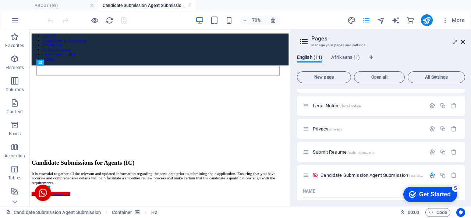
click at [462, 40] on icon at bounding box center [462, 42] width 4 height 6
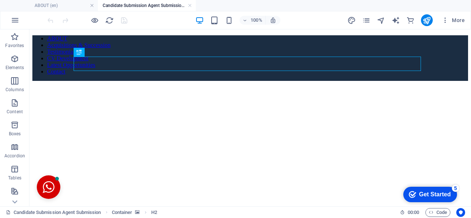
scroll to position [45, 0]
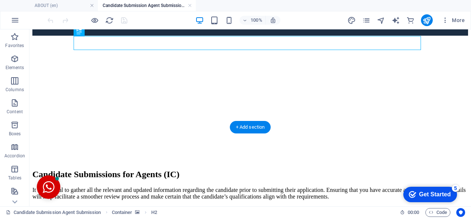
click at [388, 36] on figure at bounding box center [249, 36] width 435 height 0
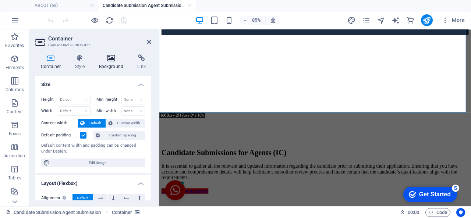
click at [115, 63] on h4 "Background" at bounding box center [112, 61] width 39 height 15
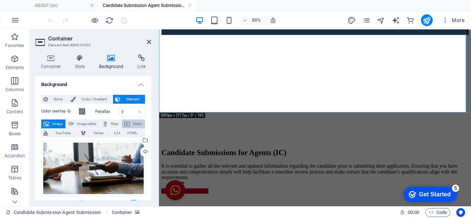
click at [132, 124] on span "Video" at bounding box center [137, 124] width 11 height 9
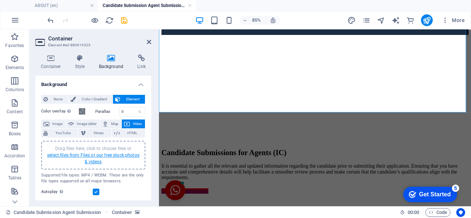
click at [92, 156] on link "select files from Files or our free stock photos & videos" at bounding box center [93, 159] width 92 height 12
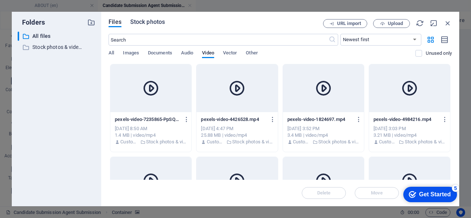
click at [143, 22] on span "Stock photos" at bounding box center [147, 22] width 35 height 9
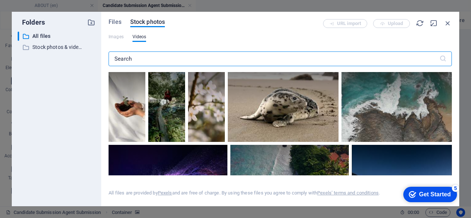
click at [134, 61] on input "text" at bounding box center [273, 58] width 331 height 15
type input "business"
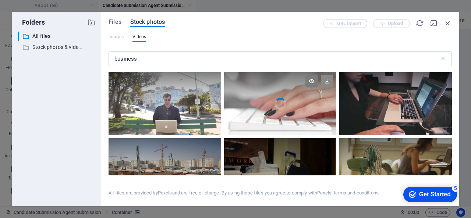
click at [326, 80] on icon at bounding box center [327, 81] width 13 height 13
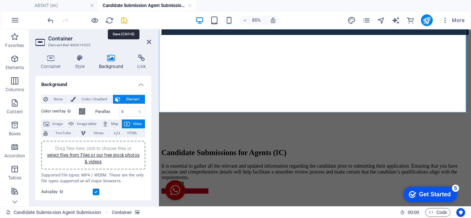
click at [125, 21] on icon "save" at bounding box center [124, 20] width 8 height 8
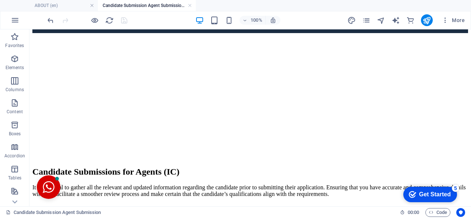
scroll to position [57, 0]
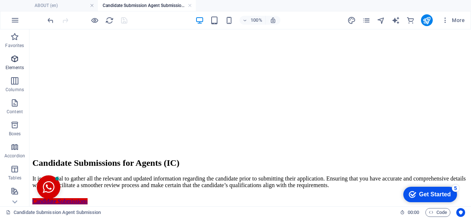
click at [16, 68] on p "Elements" at bounding box center [15, 68] width 19 height 6
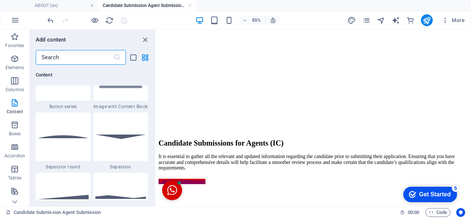
scroll to position [1783, 0]
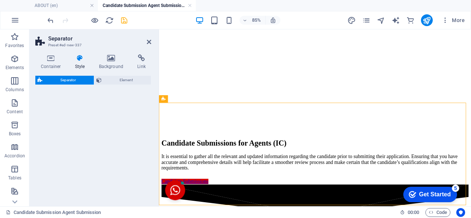
select select "polygon1"
select select "rem"
select select "preset-separator-v3-polygon1"
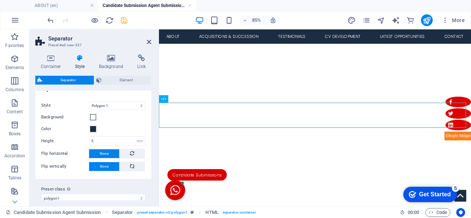
scroll to position [135, 0]
click at [130, 155] on icon at bounding box center [132, 153] width 4 height 9
click at [132, 166] on icon at bounding box center [132, 166] width 9 height 4
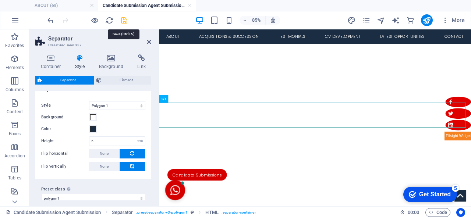
click at [122, 20] on icon "save" at bounding box center [124, 20] width 8 height 8
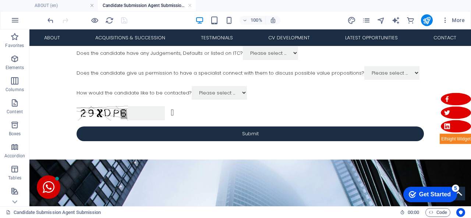
scroll to position [678, 0]
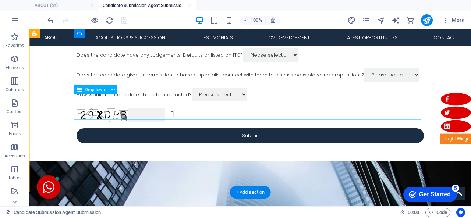
click div "Does the candidate give us permission to have a specialist connect with them to…"
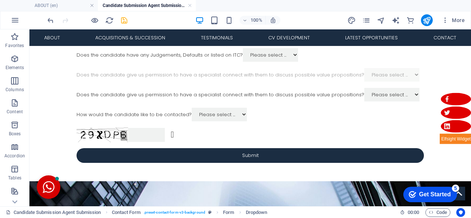
drag, startPoint x: 145, startPoint y: 135, endPoint x: 145, endPoint y: 92, distance: 43.0
click div "Candidate Submission by Agent We kindly request that you obtain the following s…"
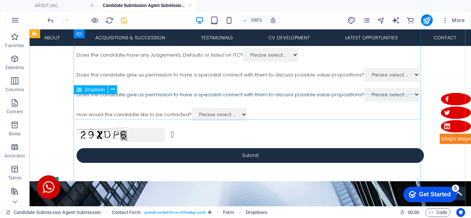
click div "Does the candidate give us permission to have a specialist connect with them to…"
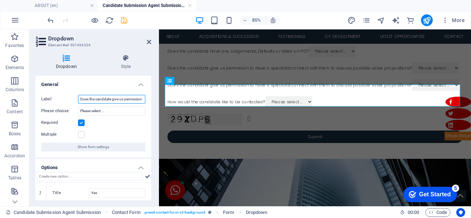
click at [106, 100] on input "Does the candidate give us permission to have a specialist connect with them to…" at bounding box center [111, 99] width 67 height 9
type input "Does the candidate have a valid South African Drivers License?"
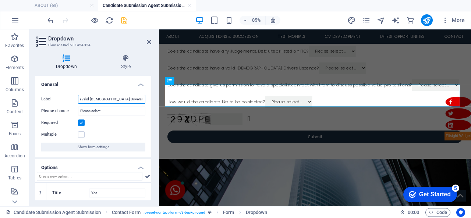
scroll to position [23, 0]
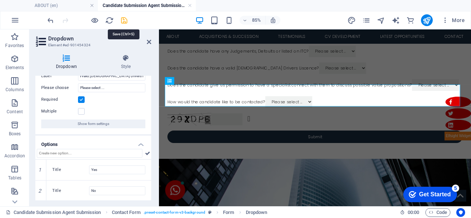
click at [121, 20] on icon "save" at bounding box center [124, 20] width 8 height 8
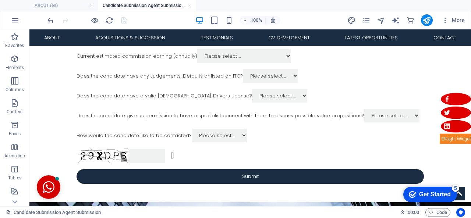
scroll to position [629, 0]
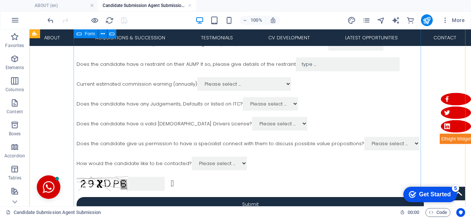
click div "Candidate Submission by Agent We kindly request that you obtain the following s…"
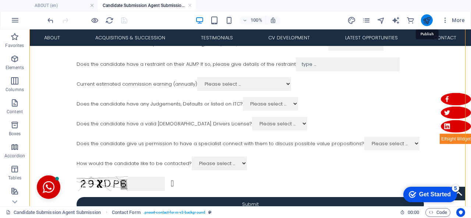
click at [426, 24] on icon "publish" at bounding box center [426, 20] width 8 height 8
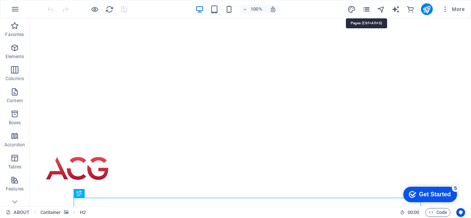
click at [368, 9] on icon "pages" at bounding box center [366, 9] width 8 height 8
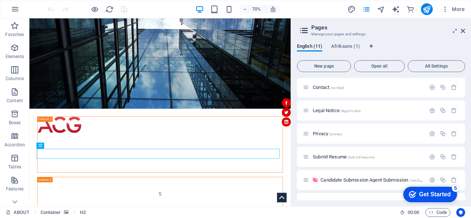
scroll to position [132, 0]
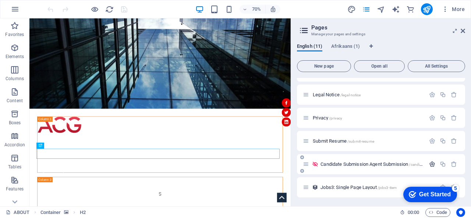
click at [429, 167] on icon "button" at bounding box center [432, 164] width 6 height 6
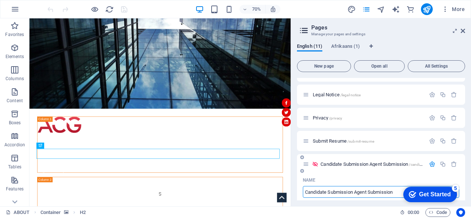
click at [375, 166] on span "Candidate Submission Agent Submission /candidate-submission-agent-submission" at bounding box center [399, 164] width 158 height 6
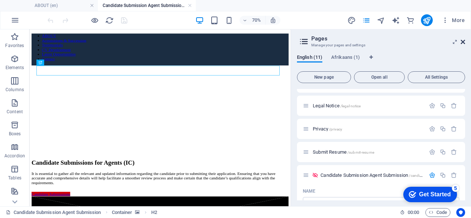
scroll to position [0, 0]
click at [464, 44] on icon at bounding box center [462, 42] width 4 height 6
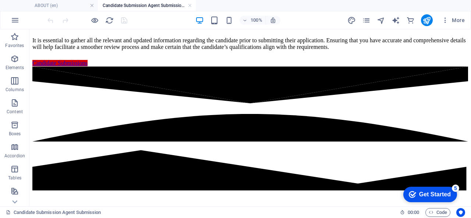
scroll to position [199, 0]
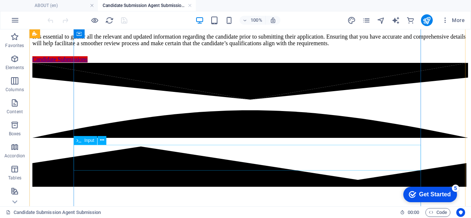
click div "Candidates Name and Surname"
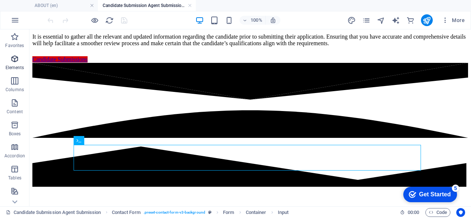
click at [16, 64] on span "Elements" at bounding box center [14, 63] width 29 height 18
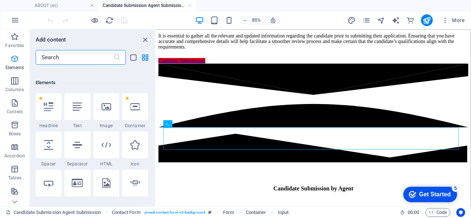
scroll to position [78, 0]
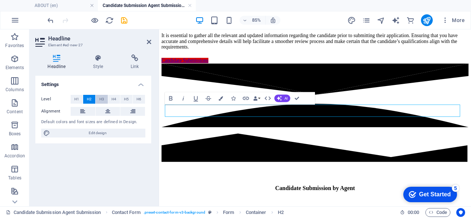
click at [102, 100] on span "H3" at bounding box center [101, 99] width 5 height 9
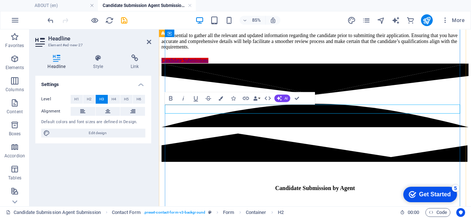
click h3 "New headline"
click div "Candidates Name and Surname"
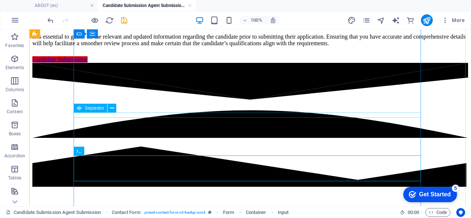
click div
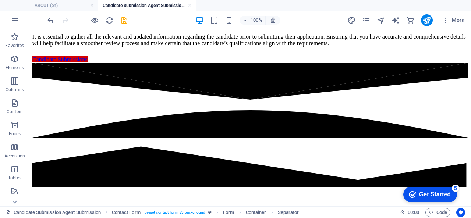
drag, startPoint x: 158, startPoint y: 120, endPoint x: 154, endPoint y: 132, distance: 13.3
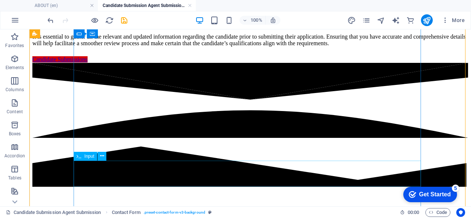
click div "Candidates Name and Surname"
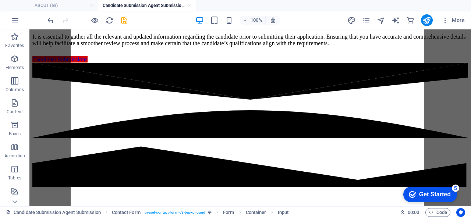
drag, startPoint x: 125, startPoint y: 175, endPoint x: 130, endPoint y: 129, distance: 46.2
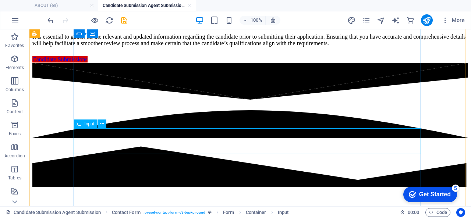
click div "Candidates Name and Surname"
select select "characters"
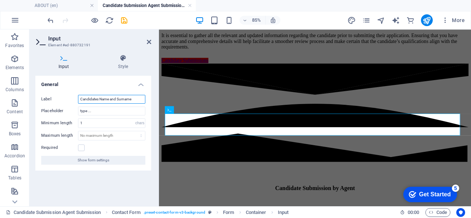
click at [105, 95] on input "Candidates Name and Surname" at bounding box center [111, 99] width 67 height 9
type input "Agents Name and Surname"
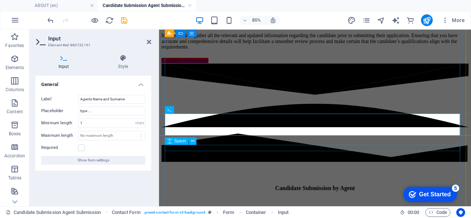
click div
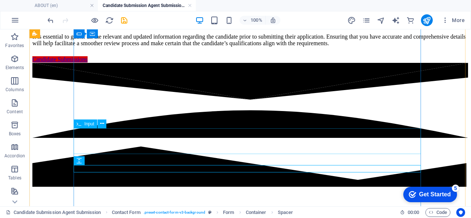
click div "Agents Name and Surname"
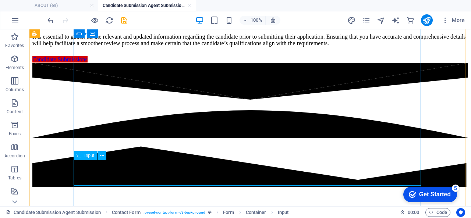
click div "Agents Name and Surname"
select select "characters"
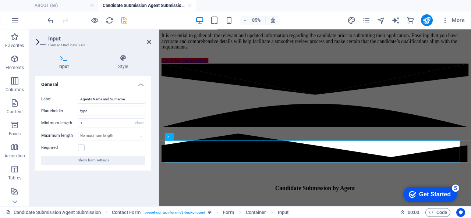
click at [115, 104] on div "Label Agents Name and Surname Placeholder type ... Minimum length 1 No minimum …" at bounding box center [93, 130] width 116 height 82
click at [103, 99] on input "Agents Name and Surname" at bounding box center [111, 99] width 67 height 9
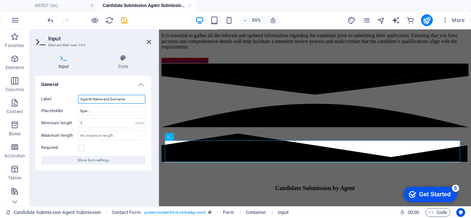
click at [103, 99] on input "Agents Name and Surname" at bounding box center [111, 99] width 67 height 9
type input "Email Address"
click at [150, 44] on icon at bounding box center [149, 42] width 4 height 6
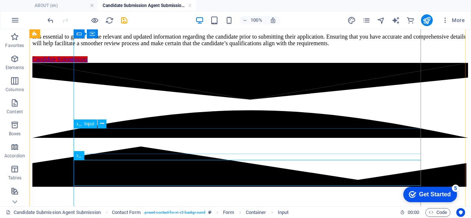
click div "Agents Name and Surname"
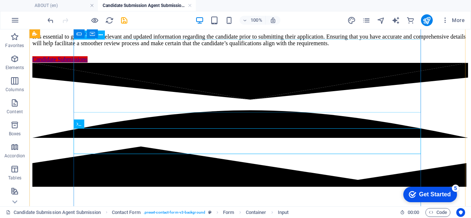
click div "We kindly request that you obtain the following supporting documents from each …"
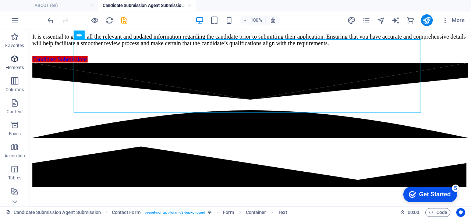
click at [17, 65] on p "Elements" at bounding box center [15, 68] width 19 height 6
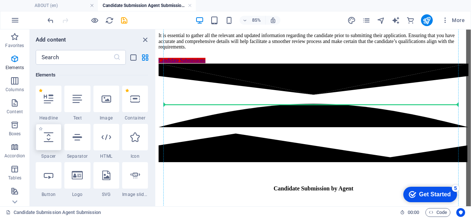
select select "px"
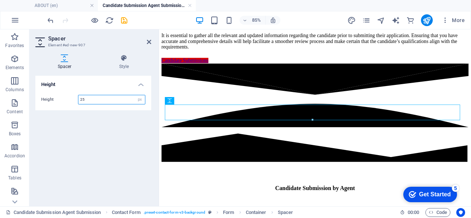
type input "25"
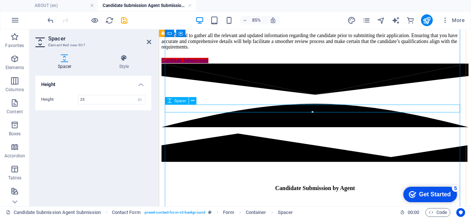
click div
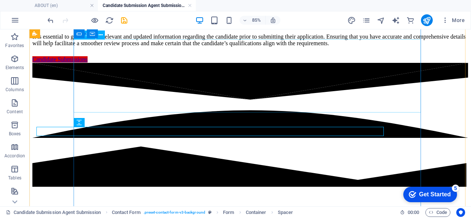
click div "We kindly request that you obtain the following supporting documents from each …"
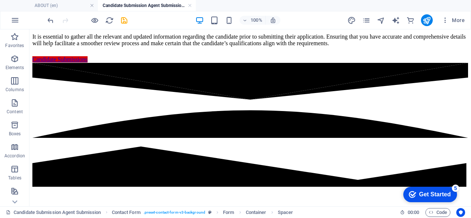
drag, startPoint x: 177, startPoint y: 130, endPoint x: 117, endPoint y: 142, distance: 61.2
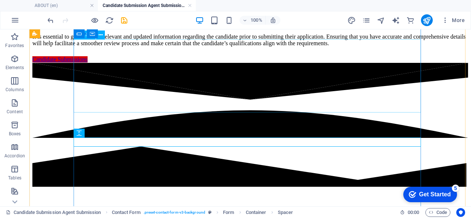
click div "We kindly request that you obtain the following supporting documents from each …"
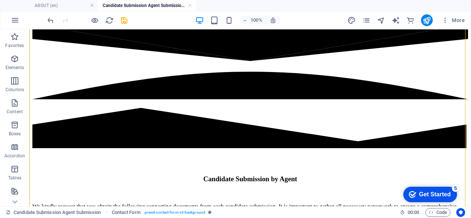
scroll to position [239, 0]
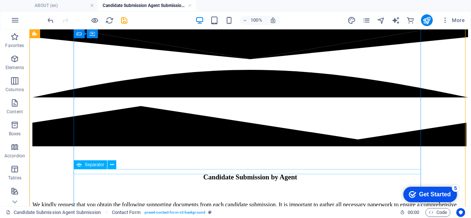
click div
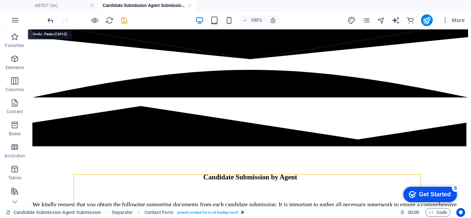
click at [50, 18] on icon "undo" at bounding box center [50, 20] width 8 height 8
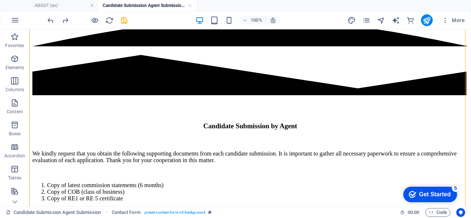
scroll to position [295, 0]
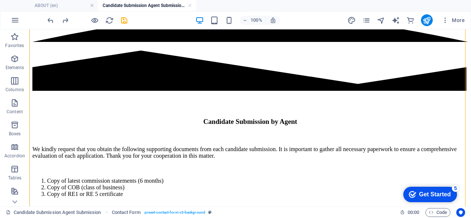
drag, startPoint x: 161, startPoint y: 172, endPoint x: 146, endPoint y: 113, distance: 61.3
click div "Candidate Submission by Agent We kindly request that you obtain the following s…"
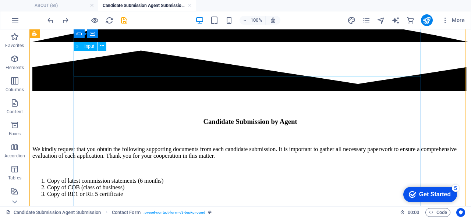
drag, startPoint x: 147, startPoint y: 121, endPoint x: 147, endPoint y: 70, distance: 51.5
click div "Candidate Submission by Agent We kindly request that you obtain the following s…"
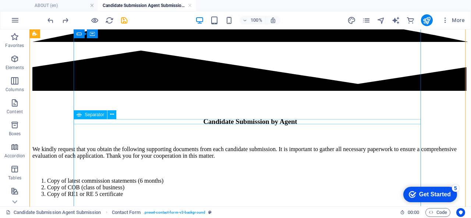
click div
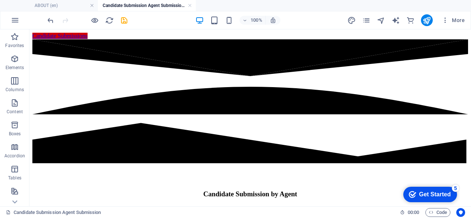
scroll to position [204, 0]
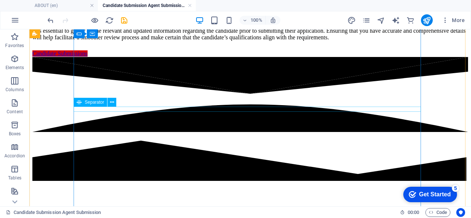
click div
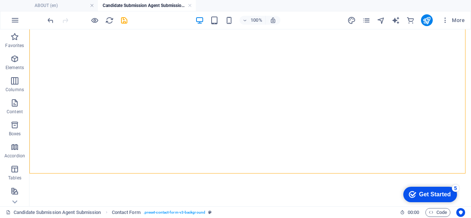
scroll to position [809, 0]
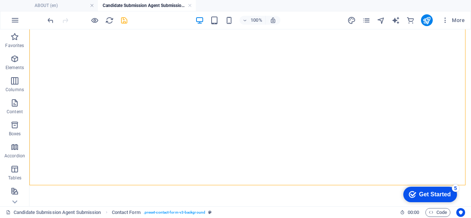
click at [121, 22] on icon "save" at bounding box center [124, 20] width 8 height 8
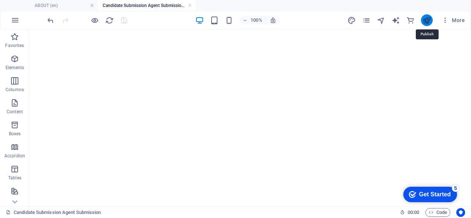
click at [429, 21] on icon "publish" at bounding box center [426, 20] width 8 height 8
